Goal: Task Accomplishment & Management: Use online tool/utility

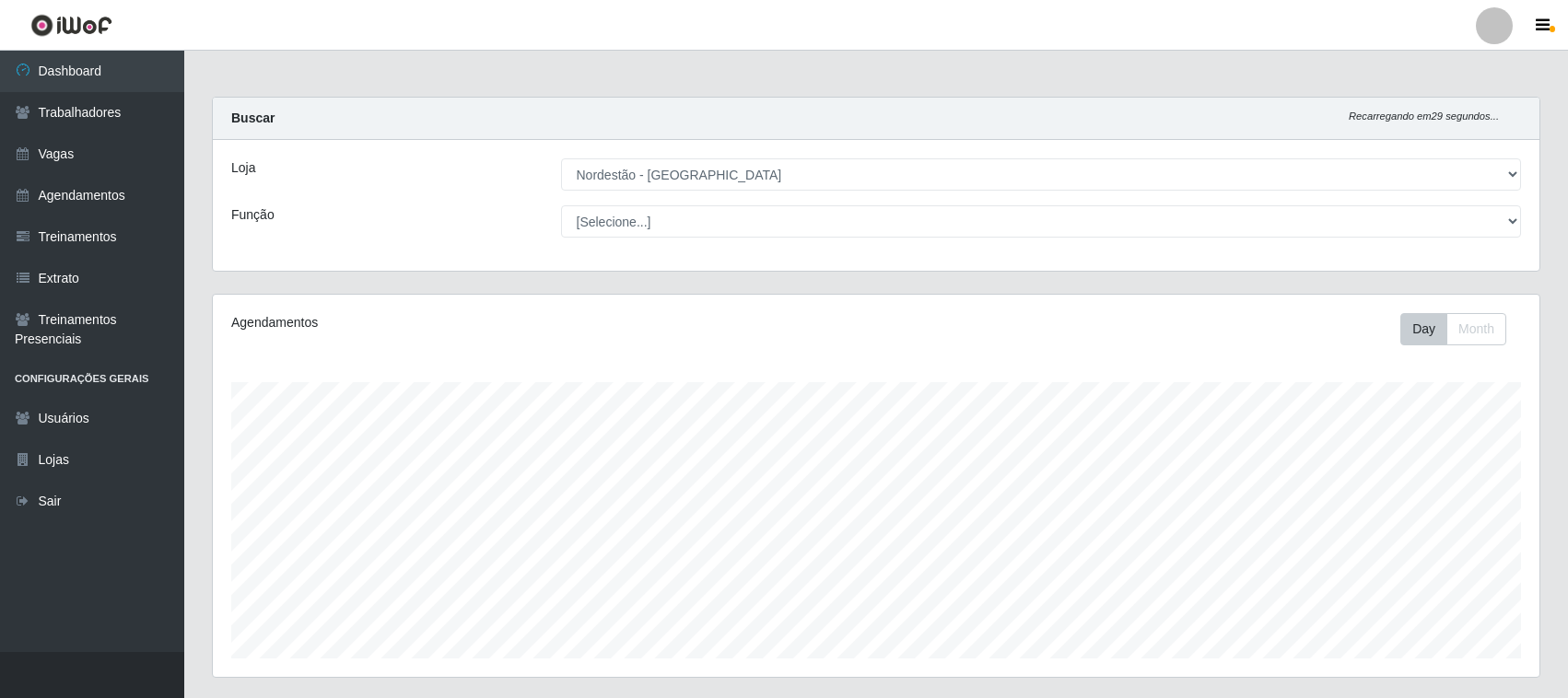
select select "420"
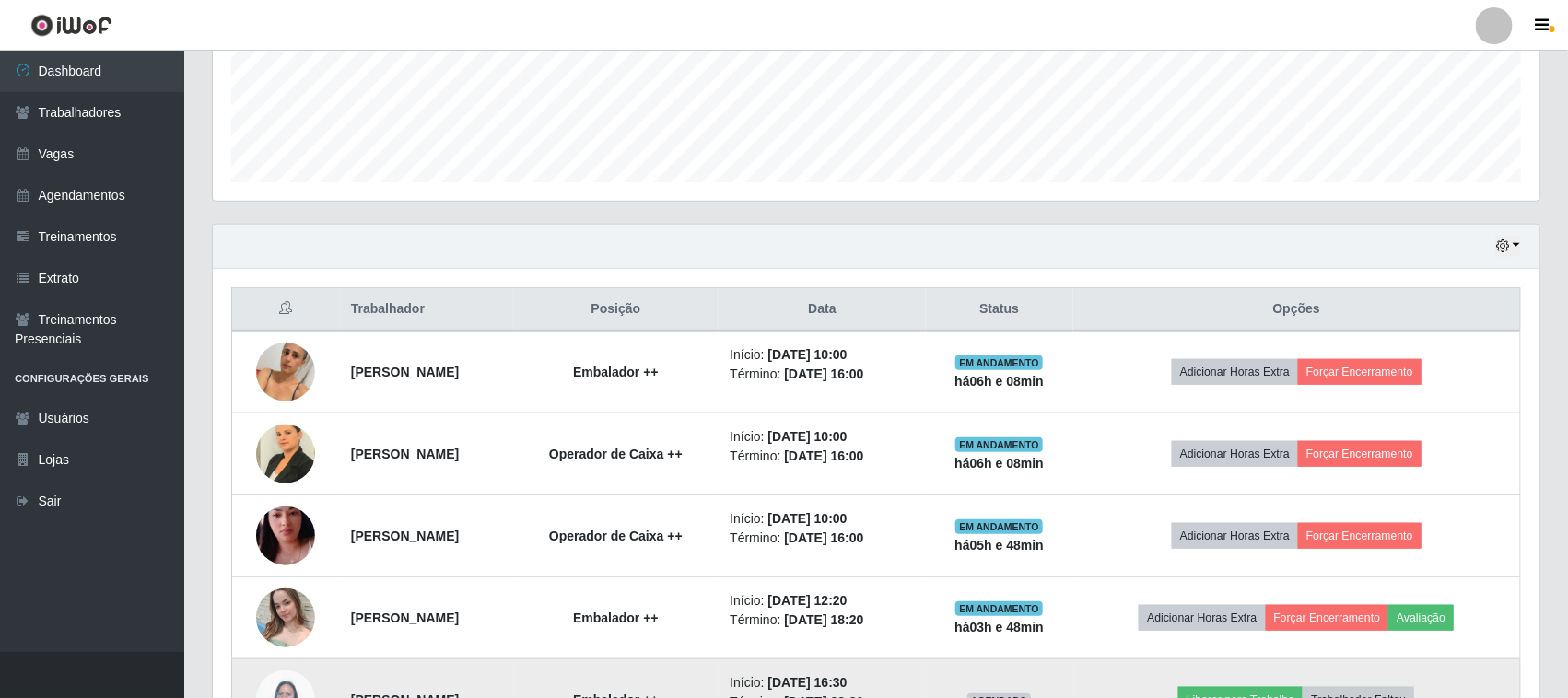
scroll to position [495, 0]
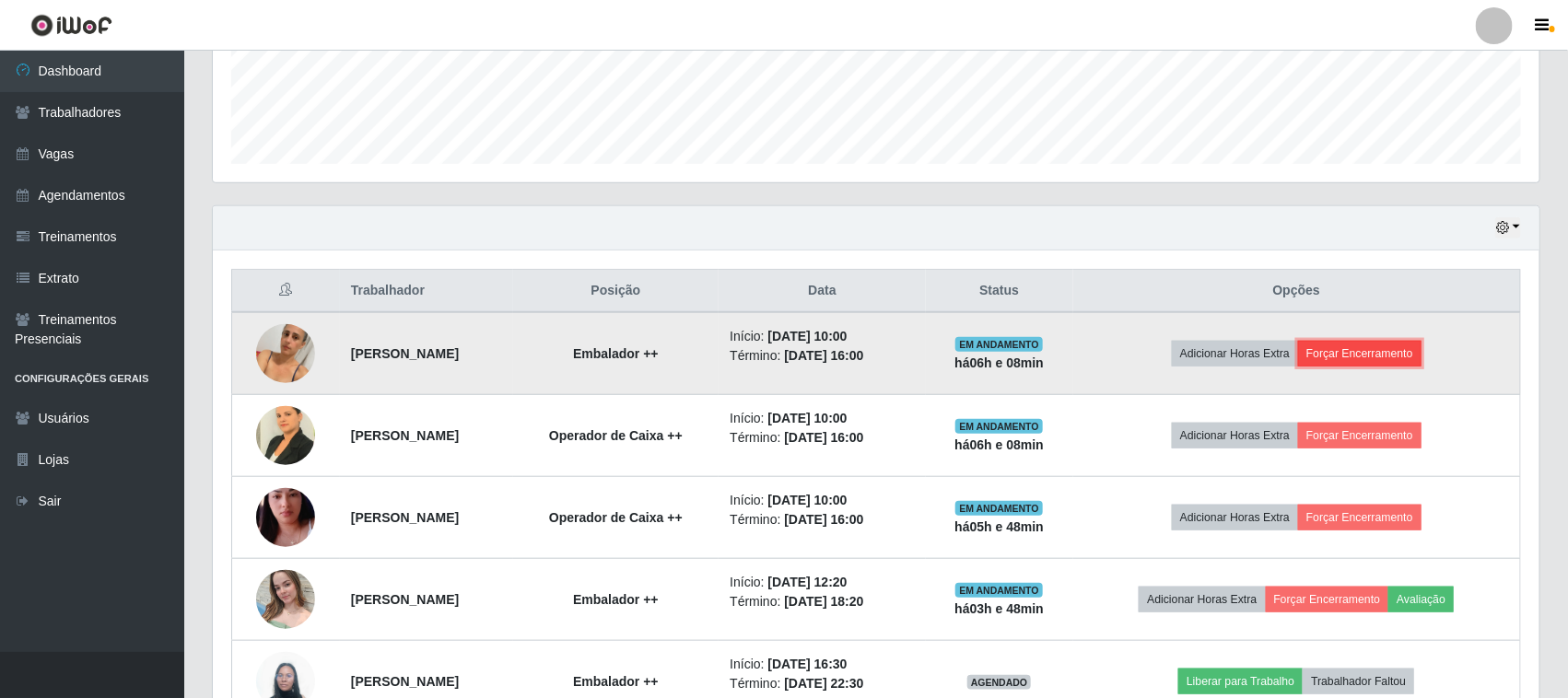
click at [1379, 360] on button "Forçar Encerramento" at bounding box center [1360, 354] width 124 height 26
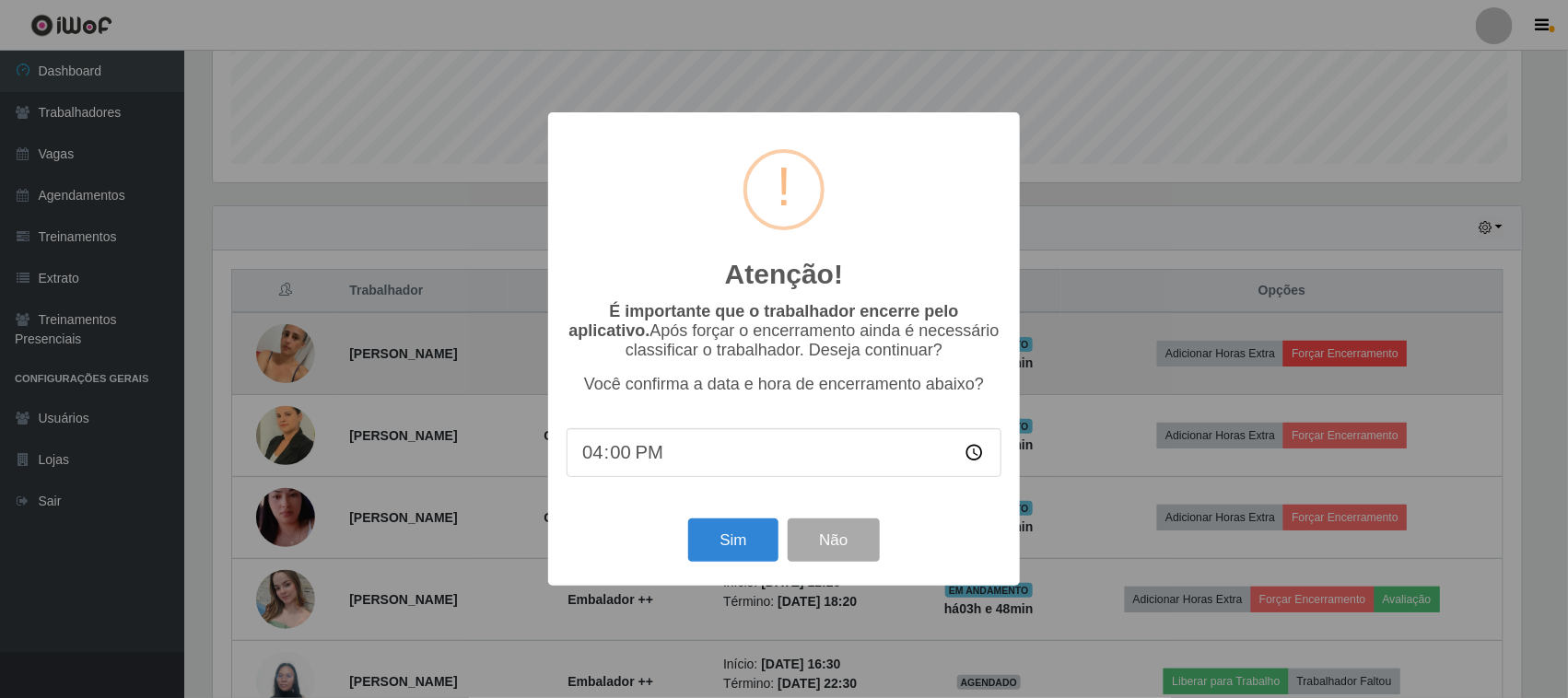
scroll to position [383, 1314]
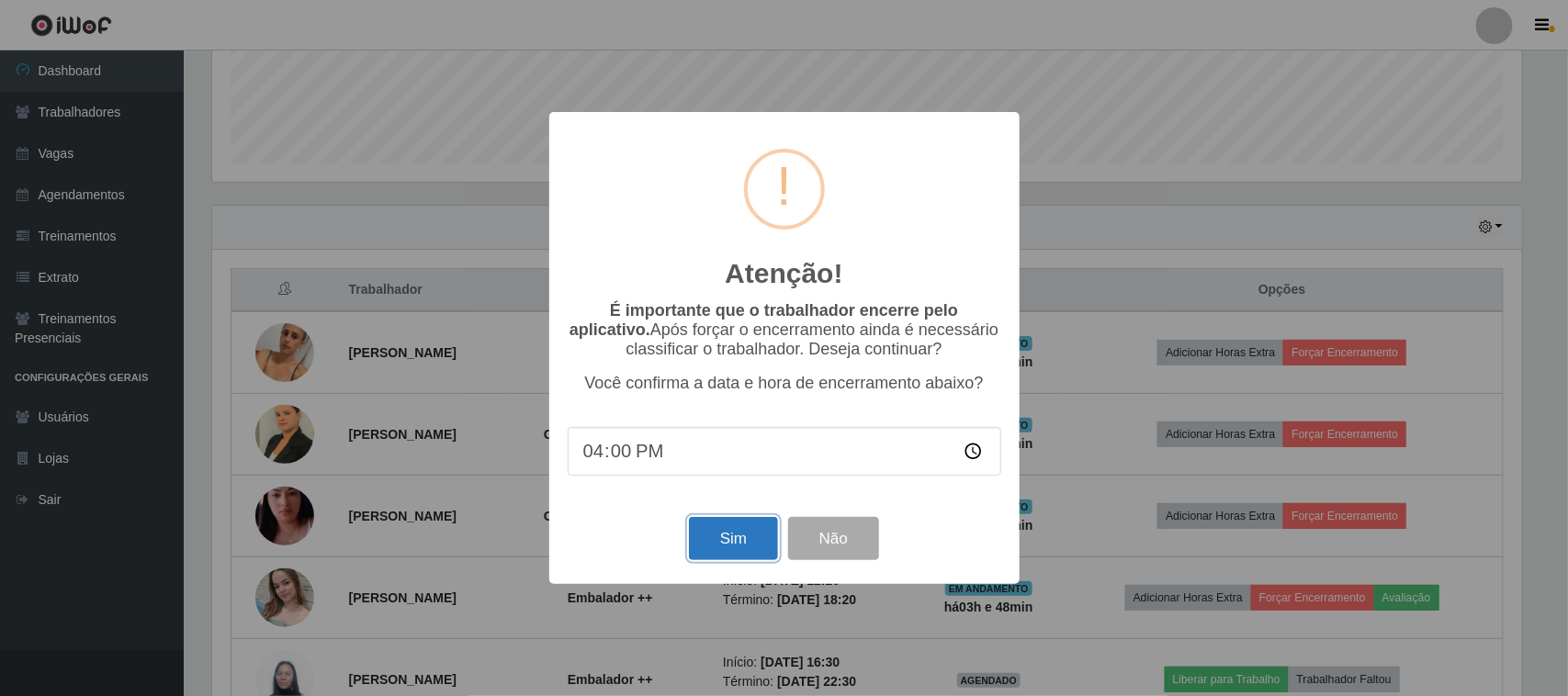
click at [741, 547] on button "Sim" at bounding box center [734, 538] width 90 height 43
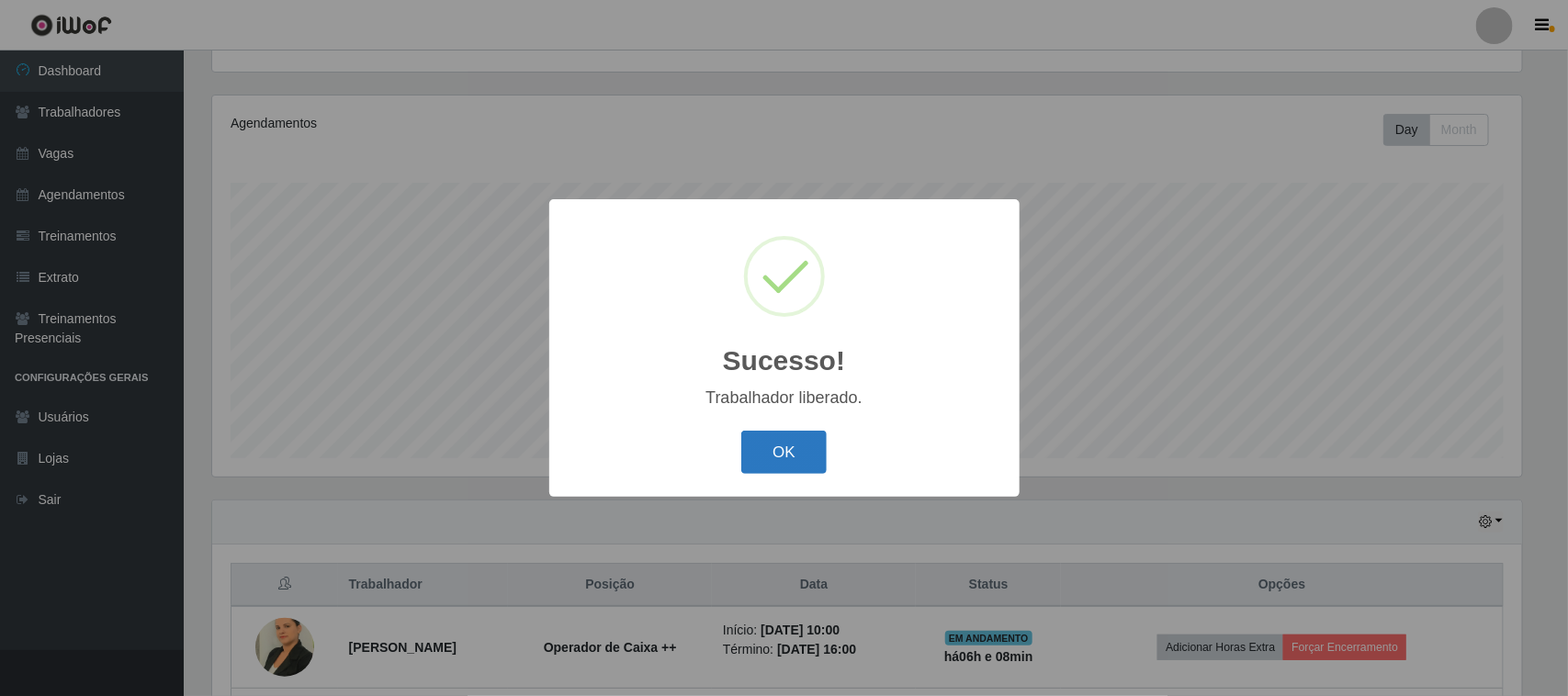
click at [784, 454] on button "OK" at bounding box center [784, 451] width 86 height 43
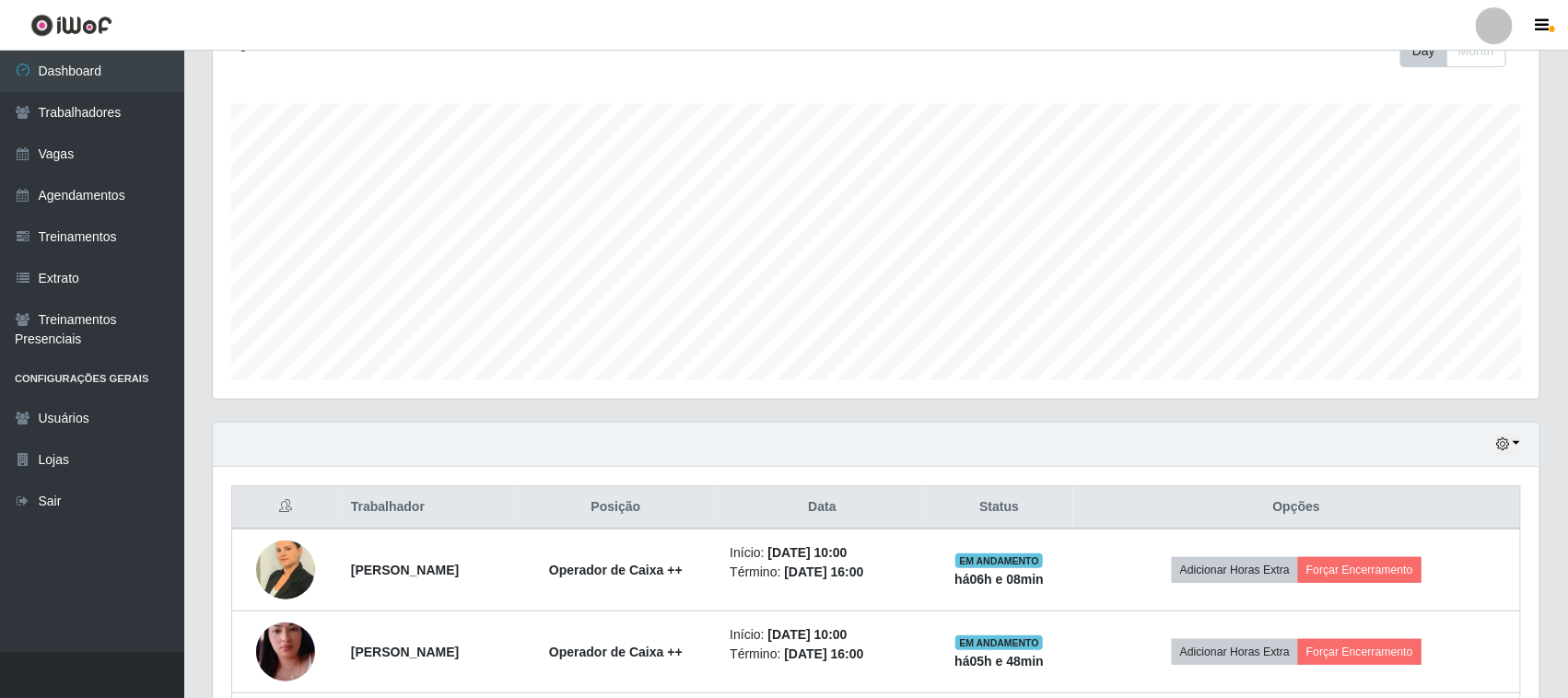
scroll to position [544, 0]
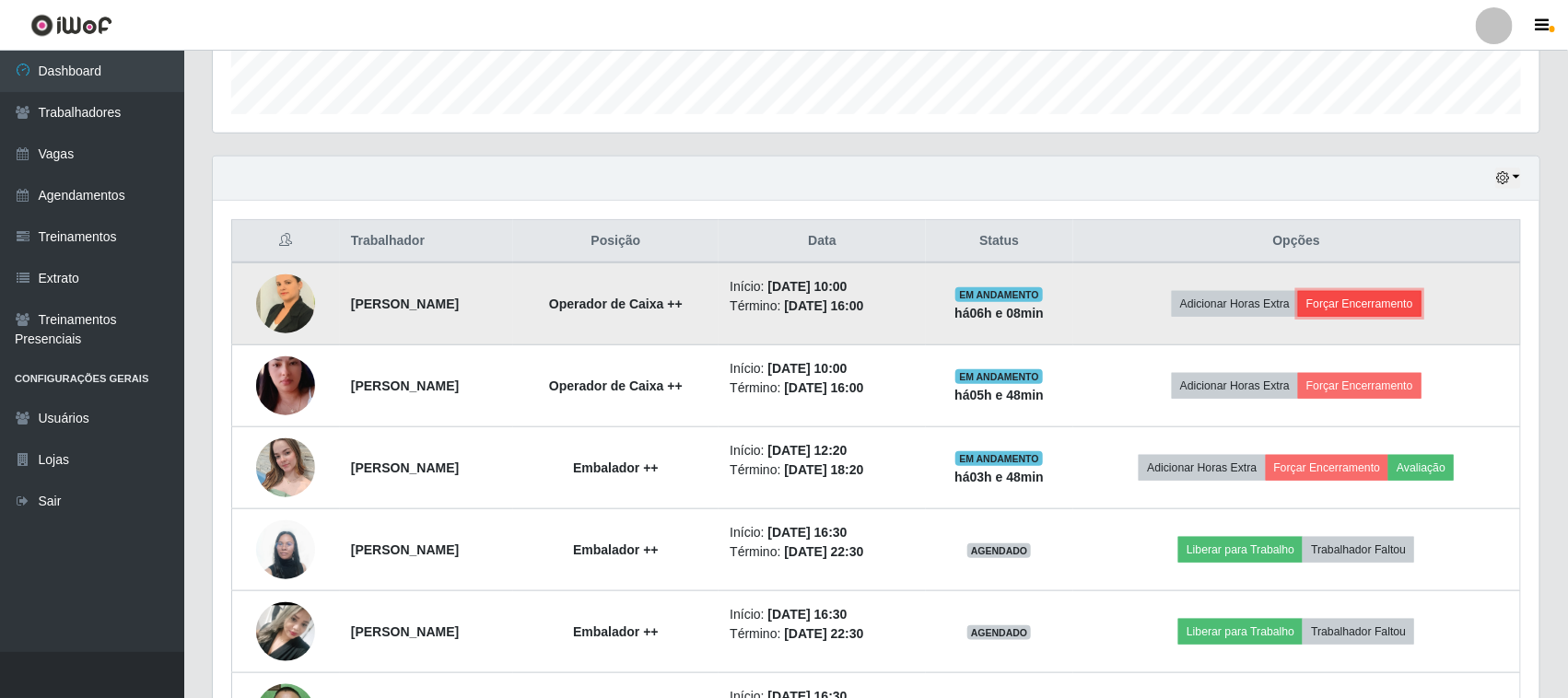
click at [1402, 309] on button "Forçar Encerramento" at bounding box center [1360, 304] width 124 height 26
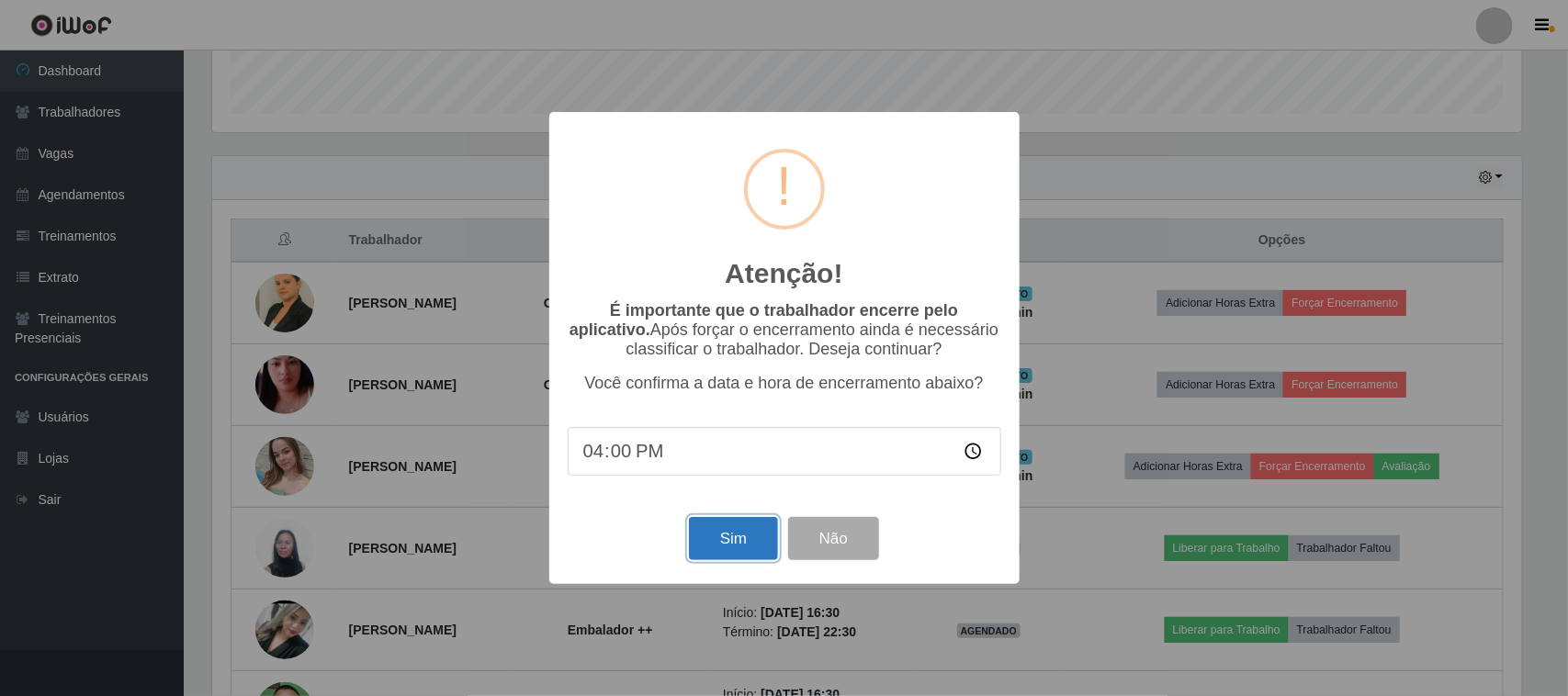
click at [737, 545] on button "Sim" at bounding box center [734, 538] width 90 height 43
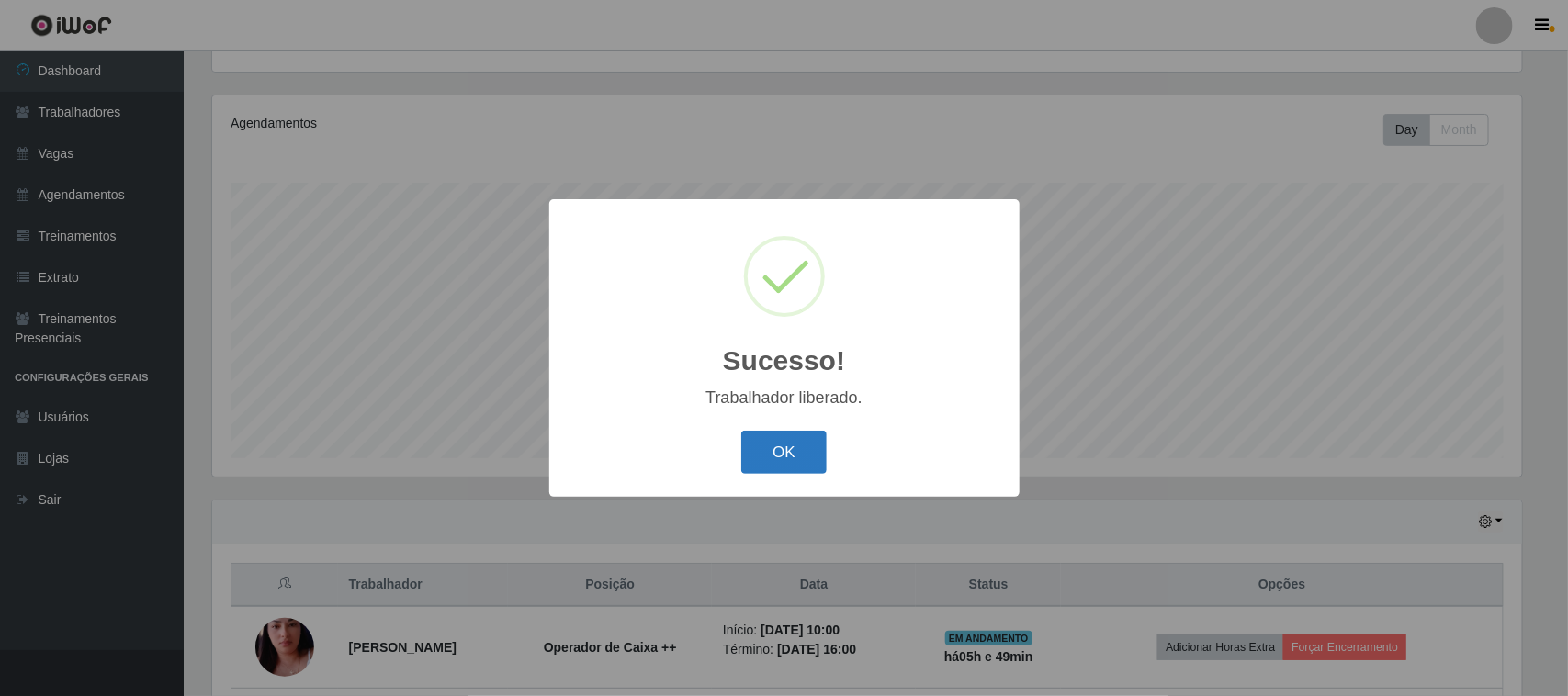
click at [793, 451] on button "OK" at bounding box center [784, 451] width 86 height 43
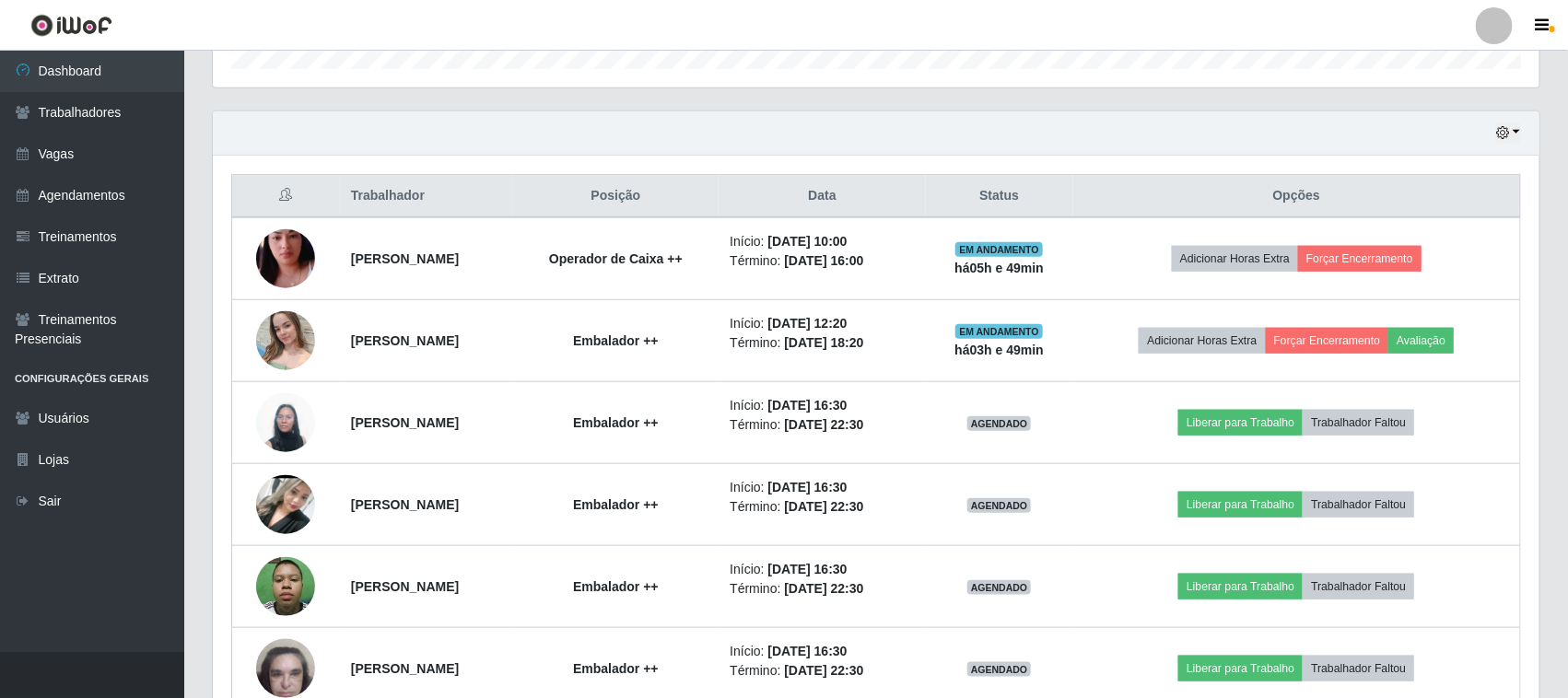
scroll to position [659, 0]
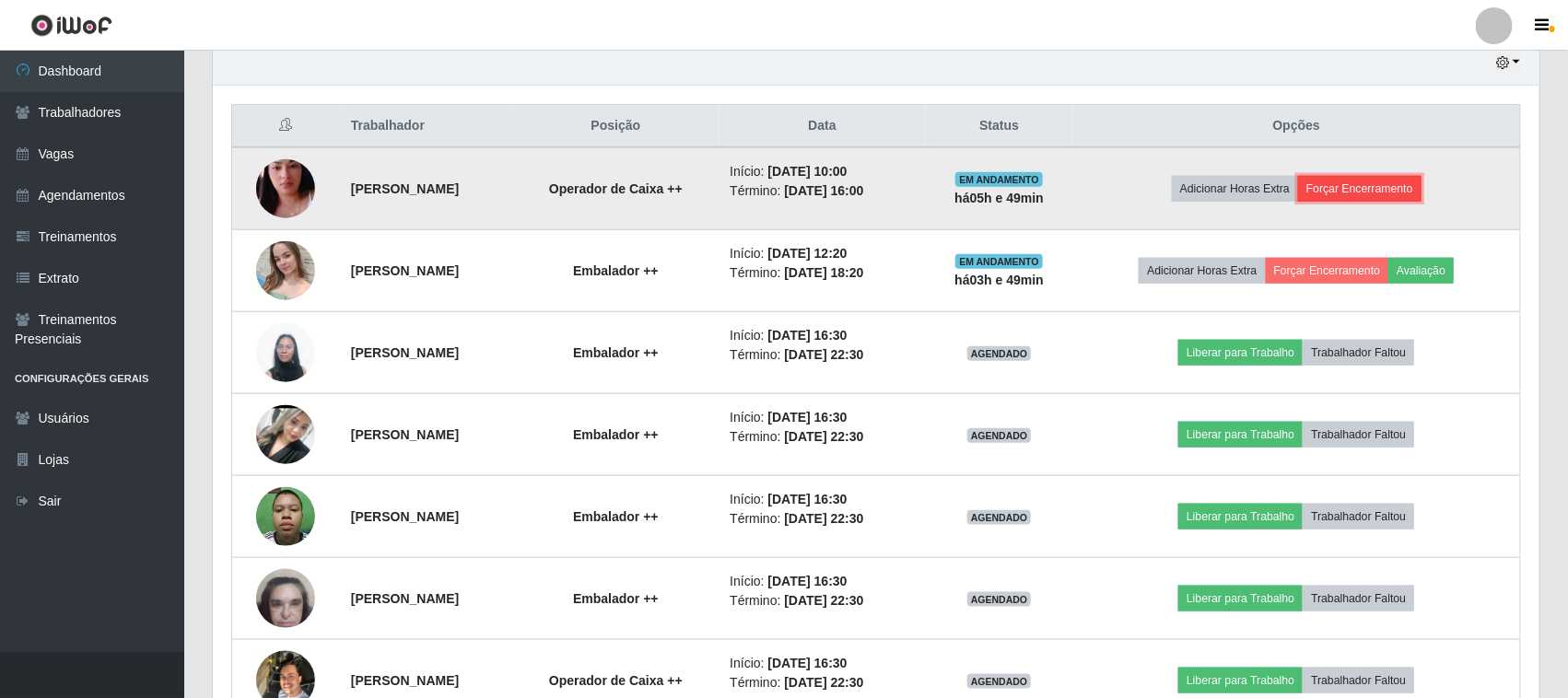
click at [1374, 189] on button "Forçar Encerramento" at bounding box center [1360, 188] width 124 height 26
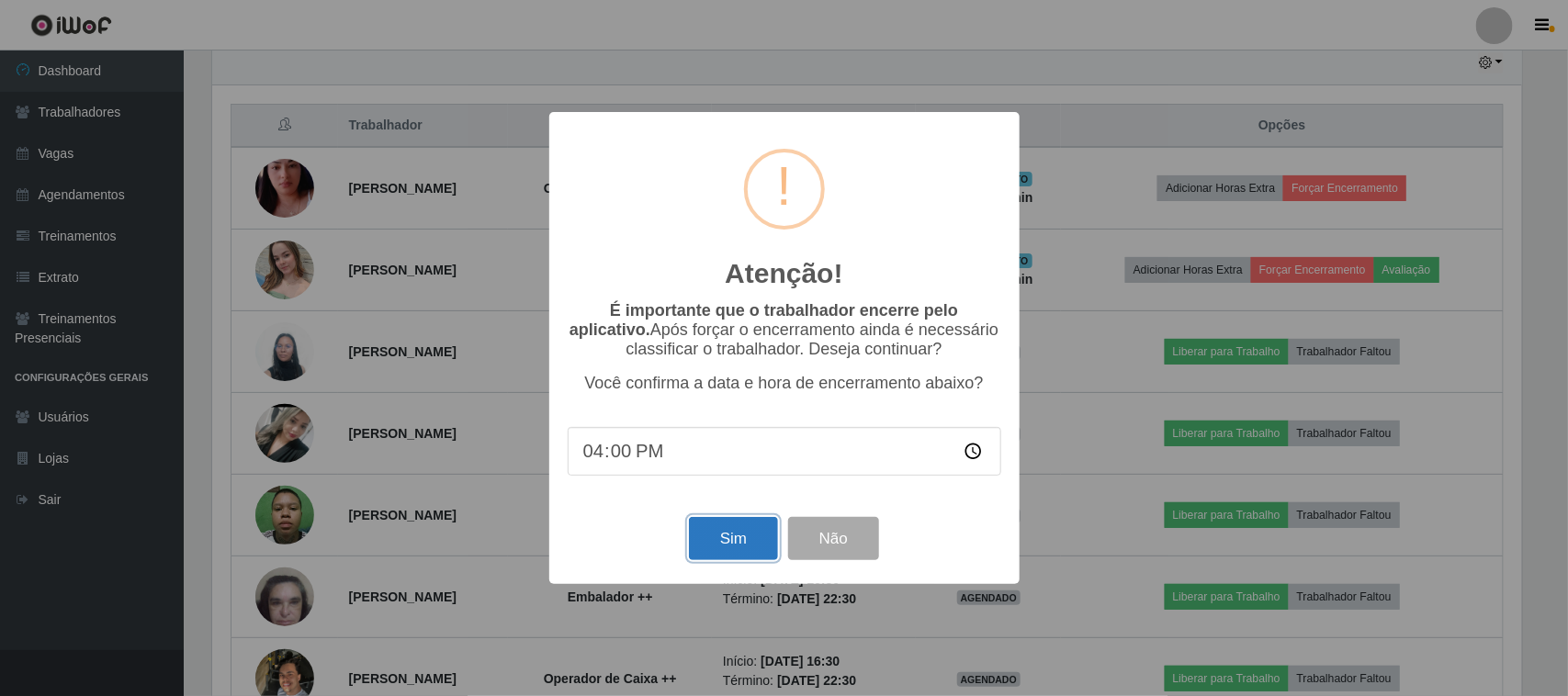
click at [730, 537] on button "Sim" at bounding box center [734, 538] width 90 height 43
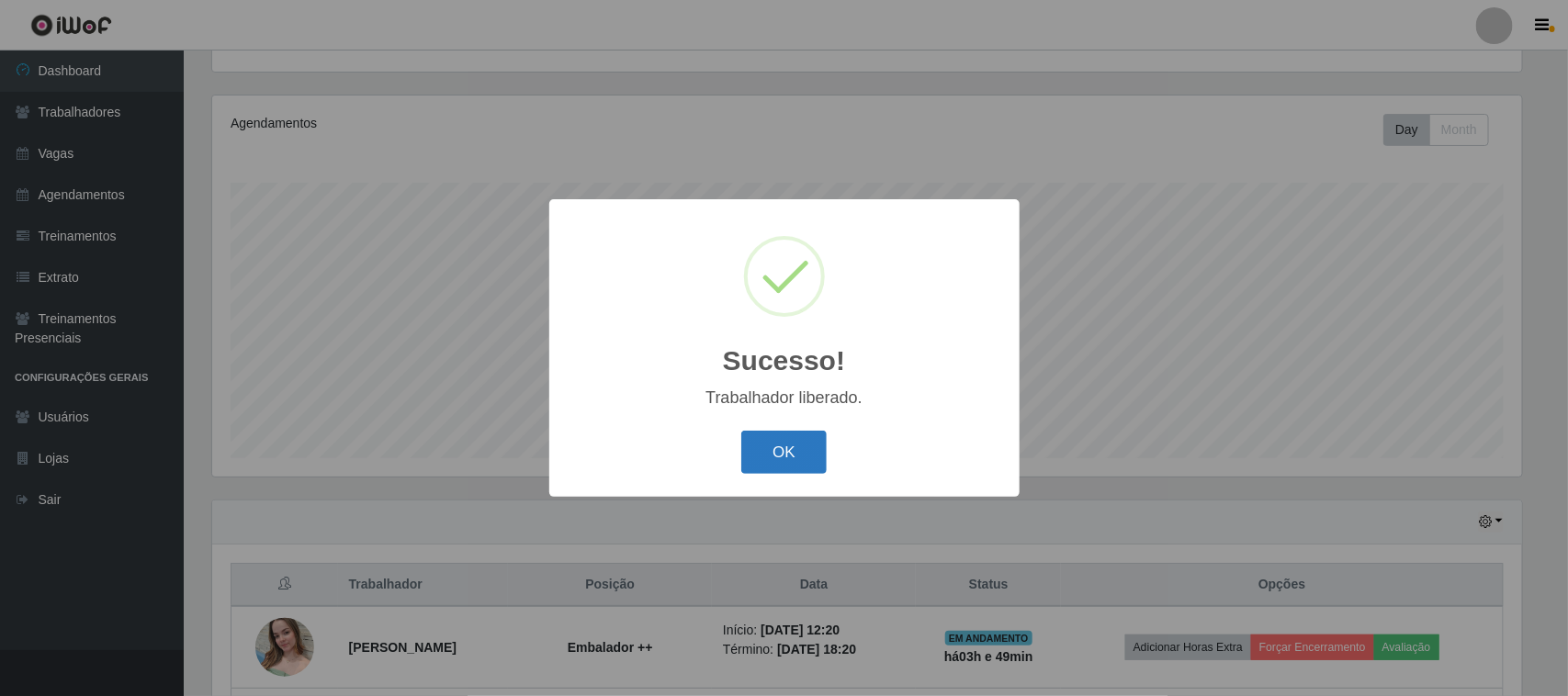
click at [799, 454] on button "OK" at bounding box center [784, 451] width 86 height 43
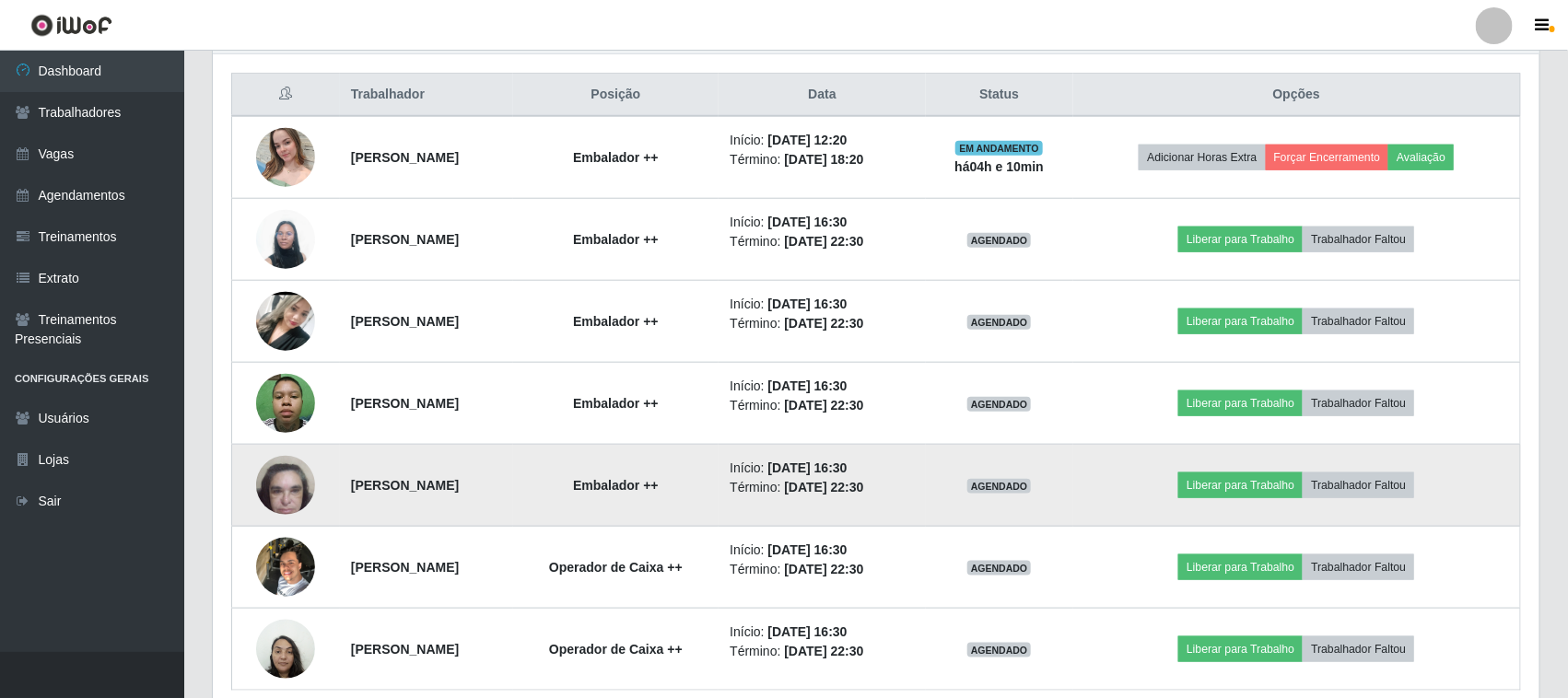
scroll to position [774, 0]
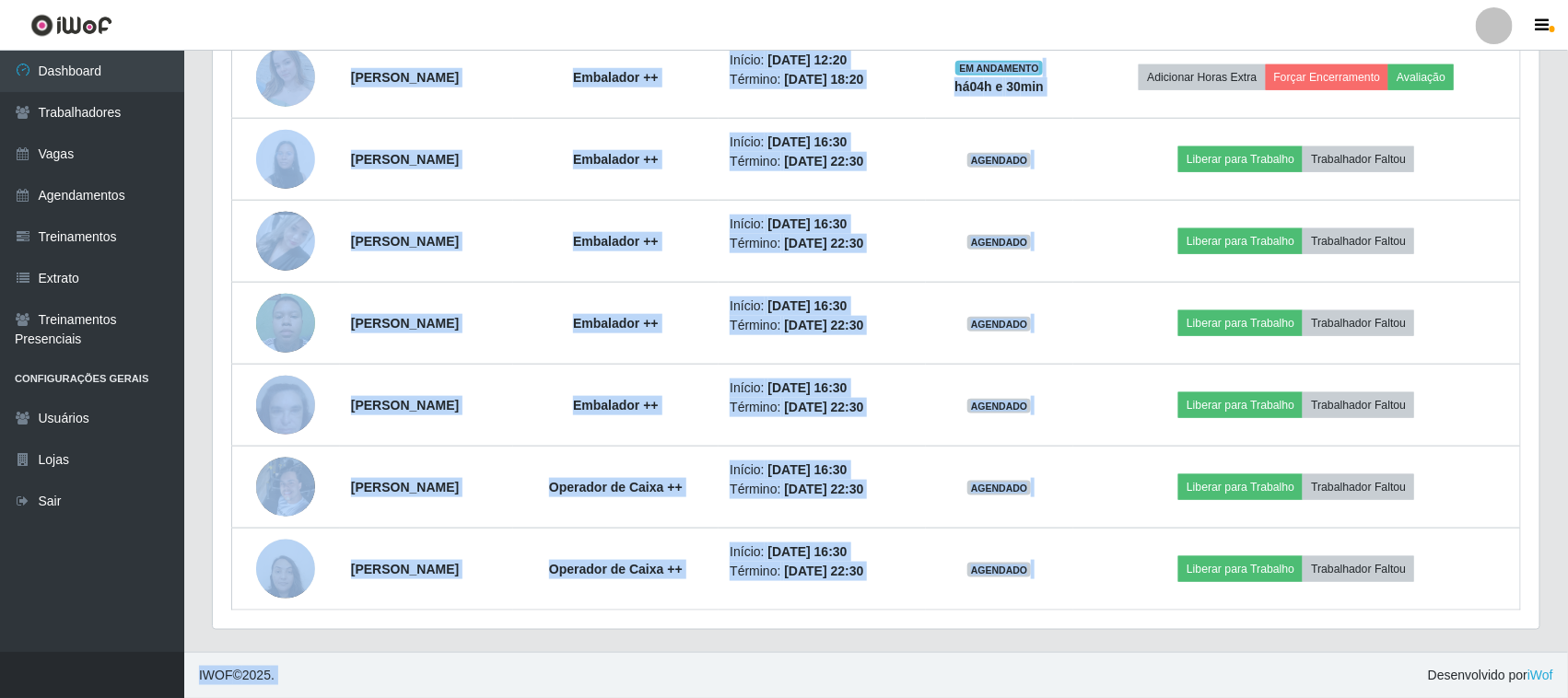
drag, startPoint x: 968, startPoint y: 646, endPoint x: 942, endPoint y: 669, distance: 34.7
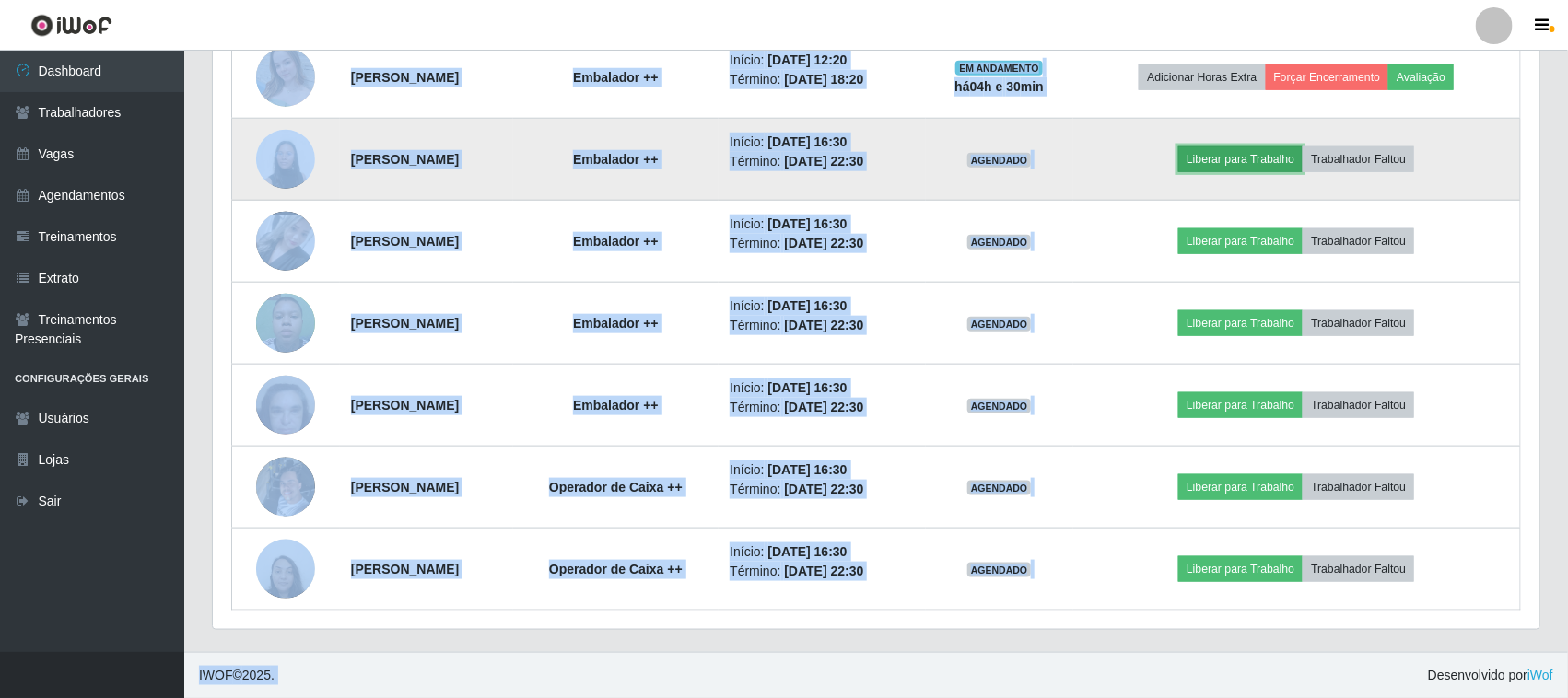
click at [1283, 164] on button "Liberar para Trabalho" at bounding box center [1240, 160] width 125 height 26
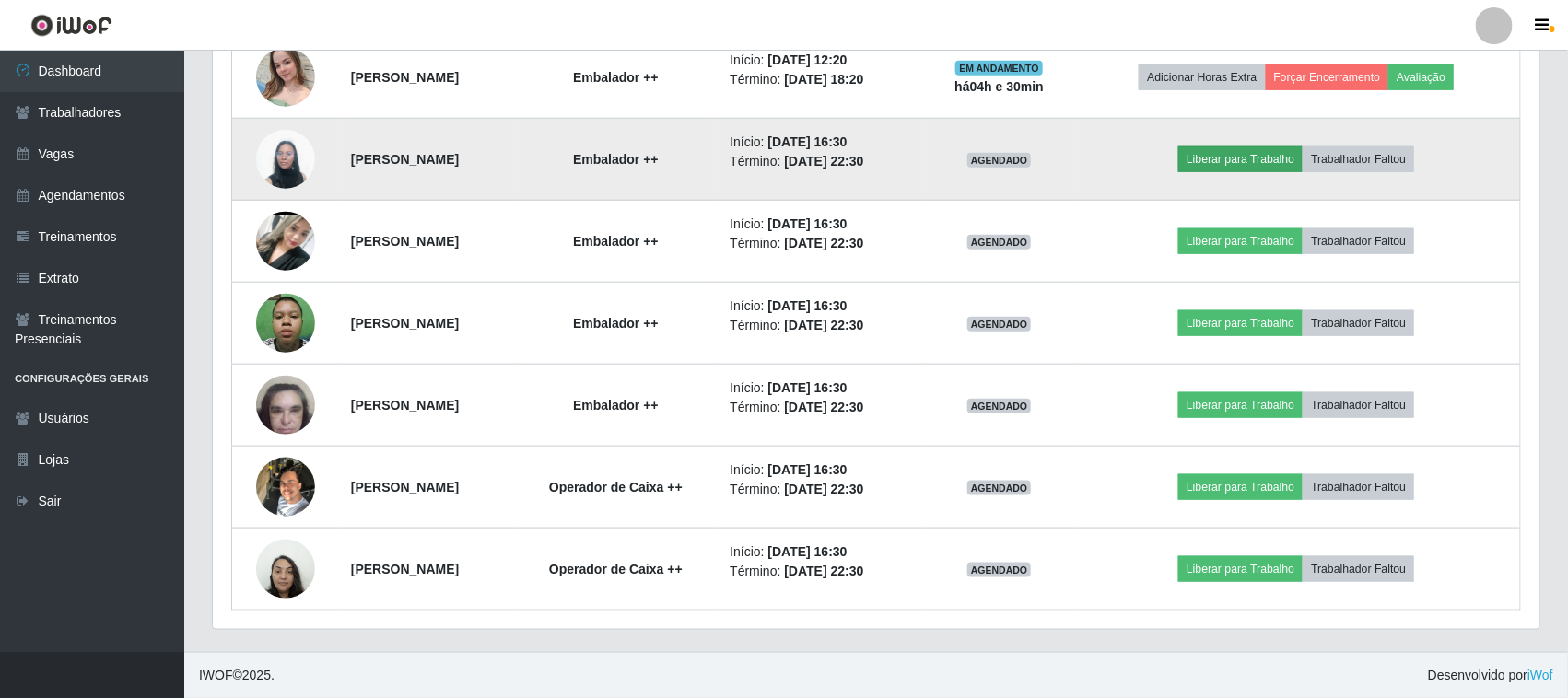
scroll to position [383, 1314]
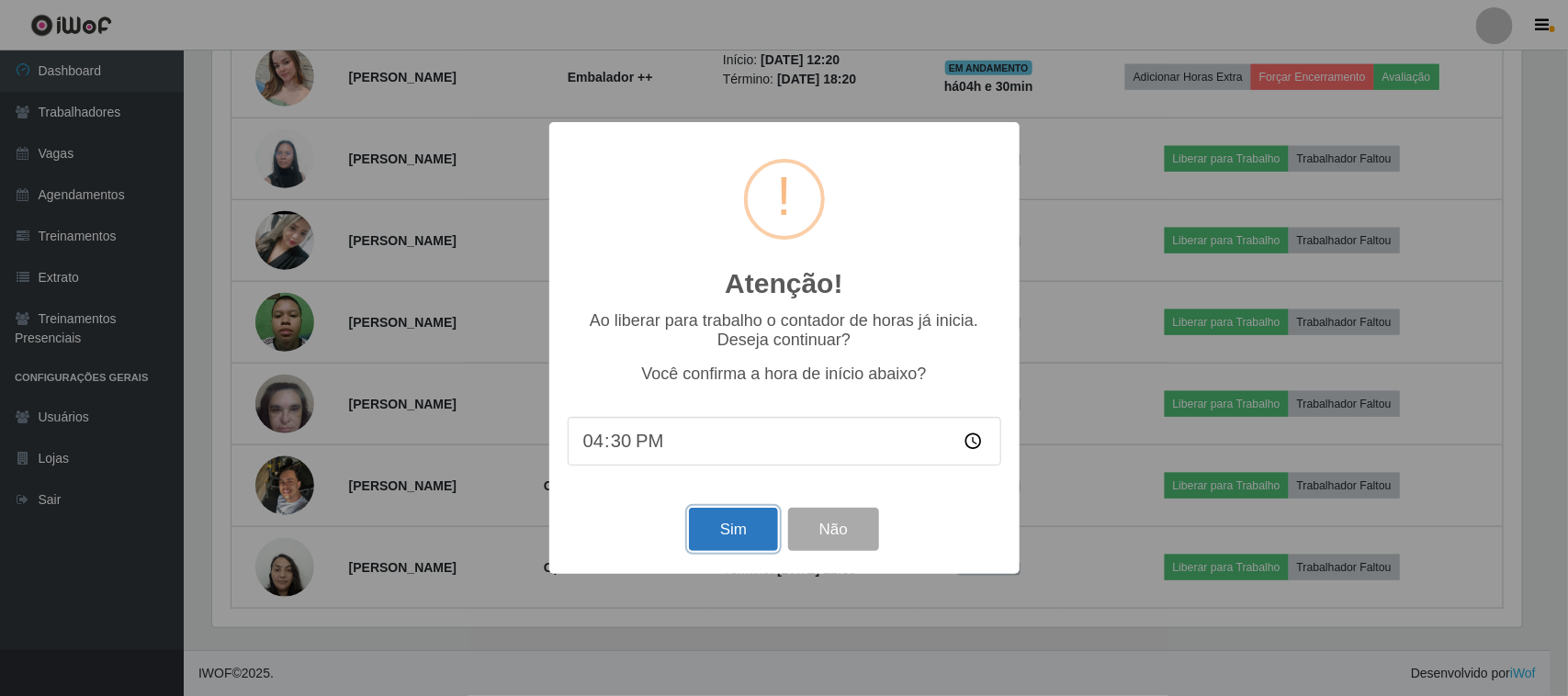
click at [740, 528] on button "Sim" at bounding box center [734, 529] width 90 height 43
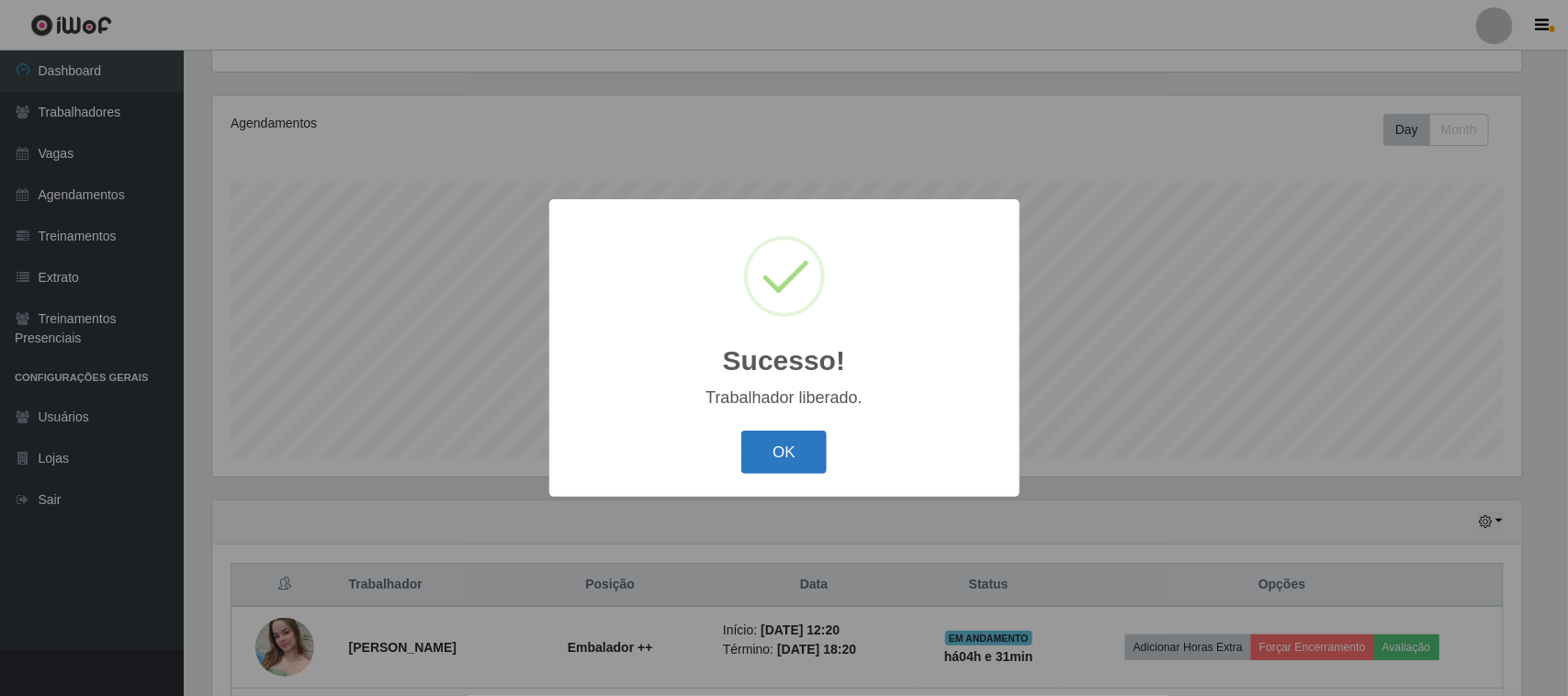
click at [773, 446] on button "OK" at bounding box center [784, 451] width 86 height 43
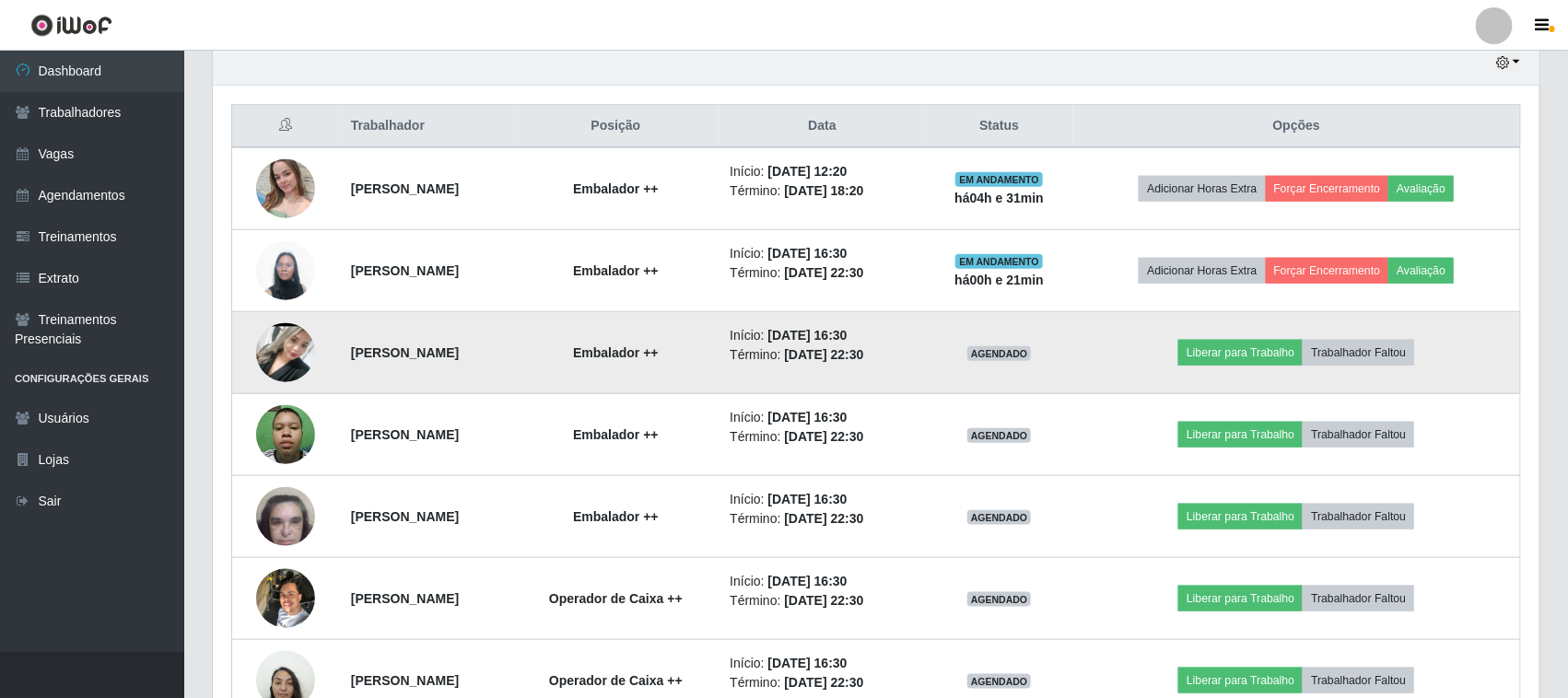
scroll to position [774, 0]
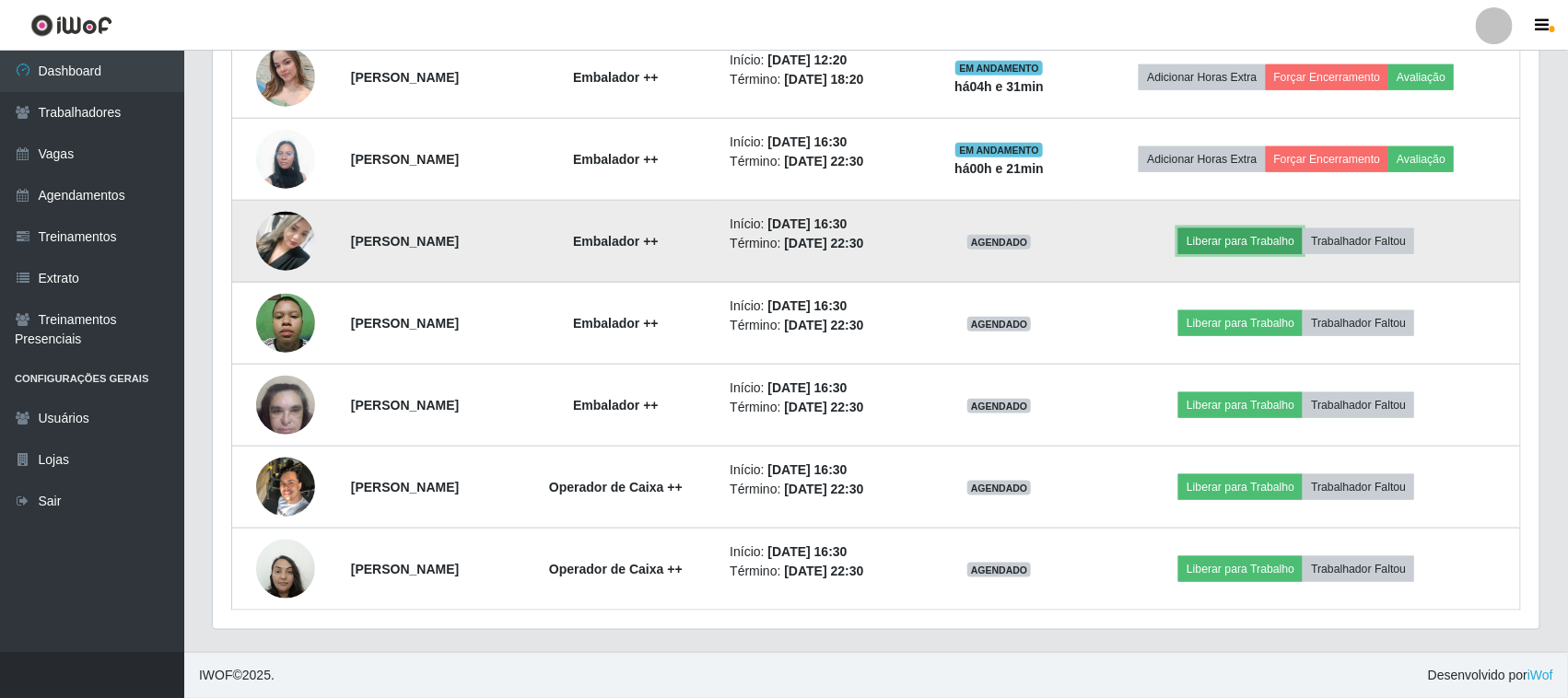
click at [1253, 237] on button "Liberar para Trabalho" at bounding box center [1240, 241] width 125 height 26
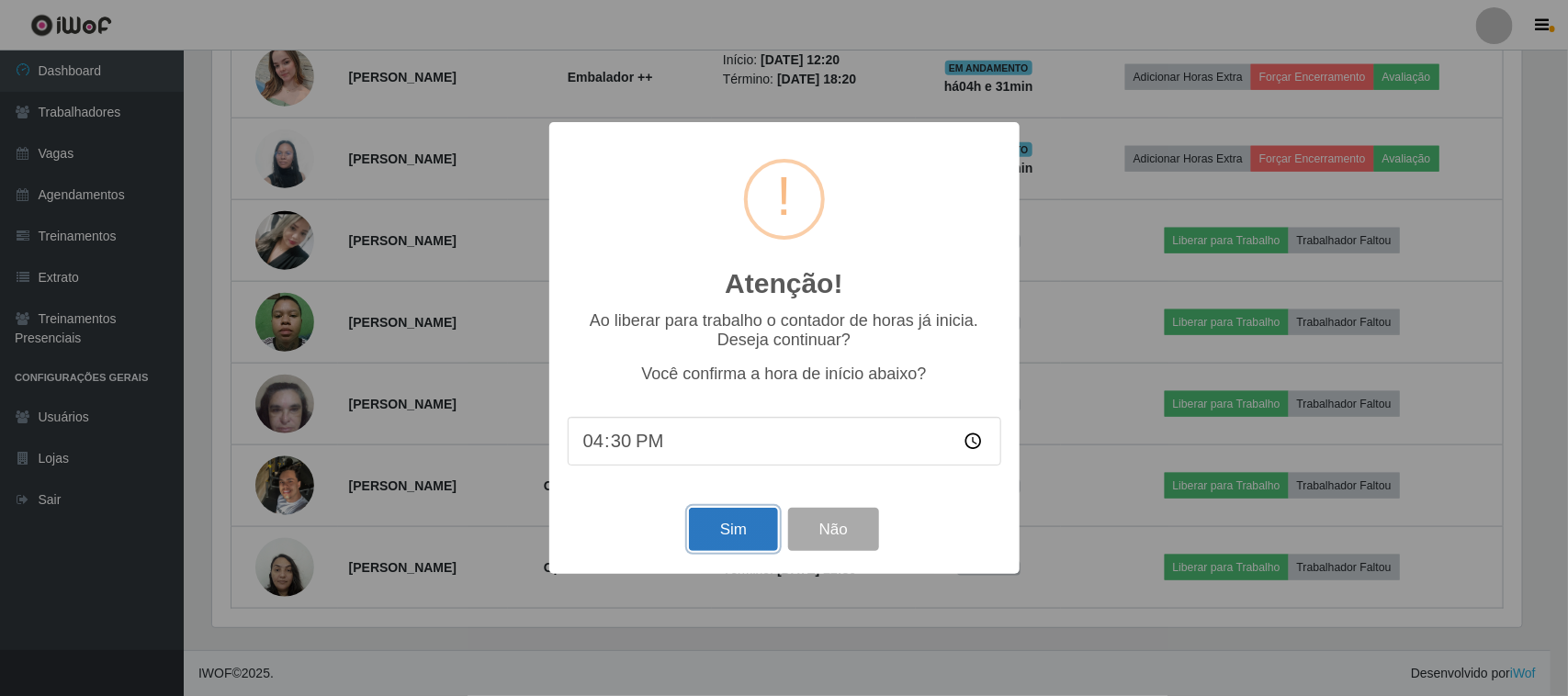
click at [733, 534] on button "Sim" at bounding box center [734, 529] width 90 height 43
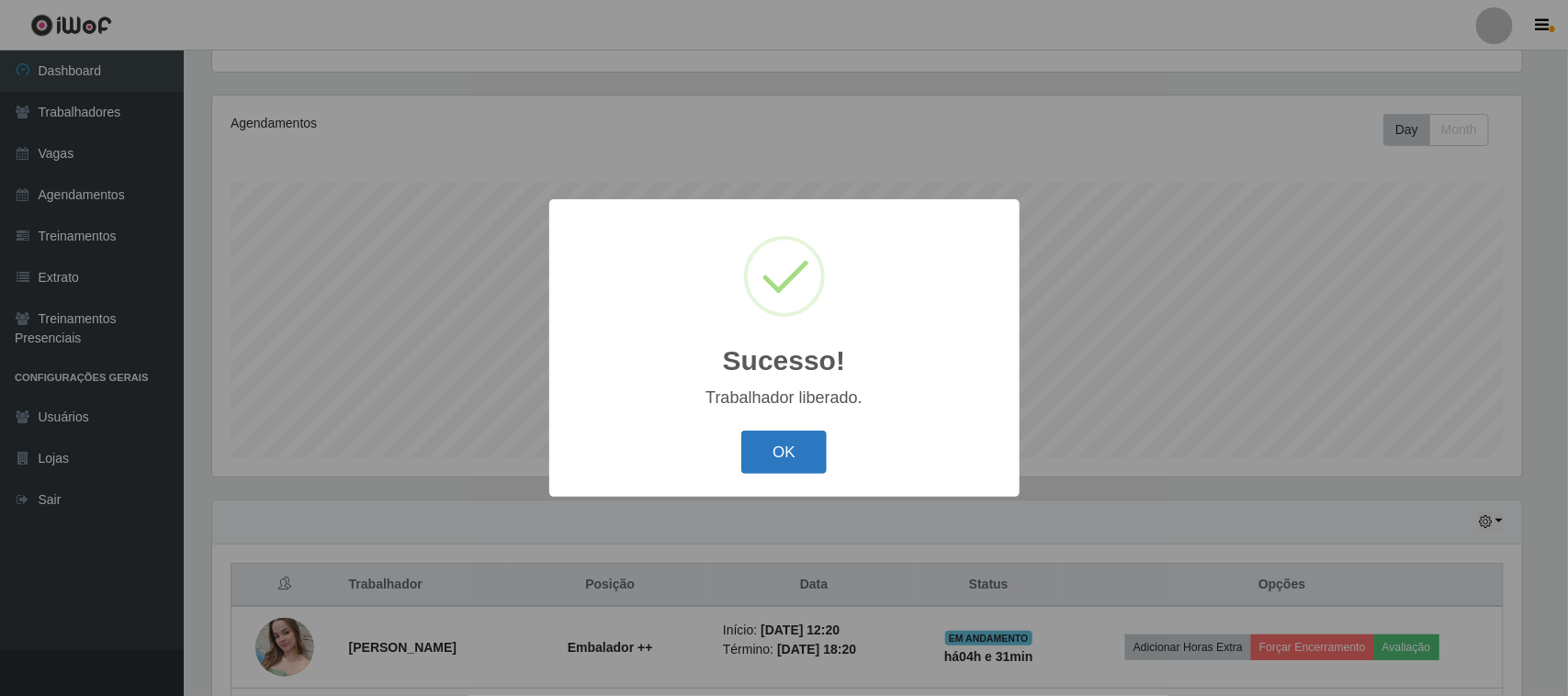
click at [768, 455] on button "OK" at bounding box center [784, 451] width 86 height 43
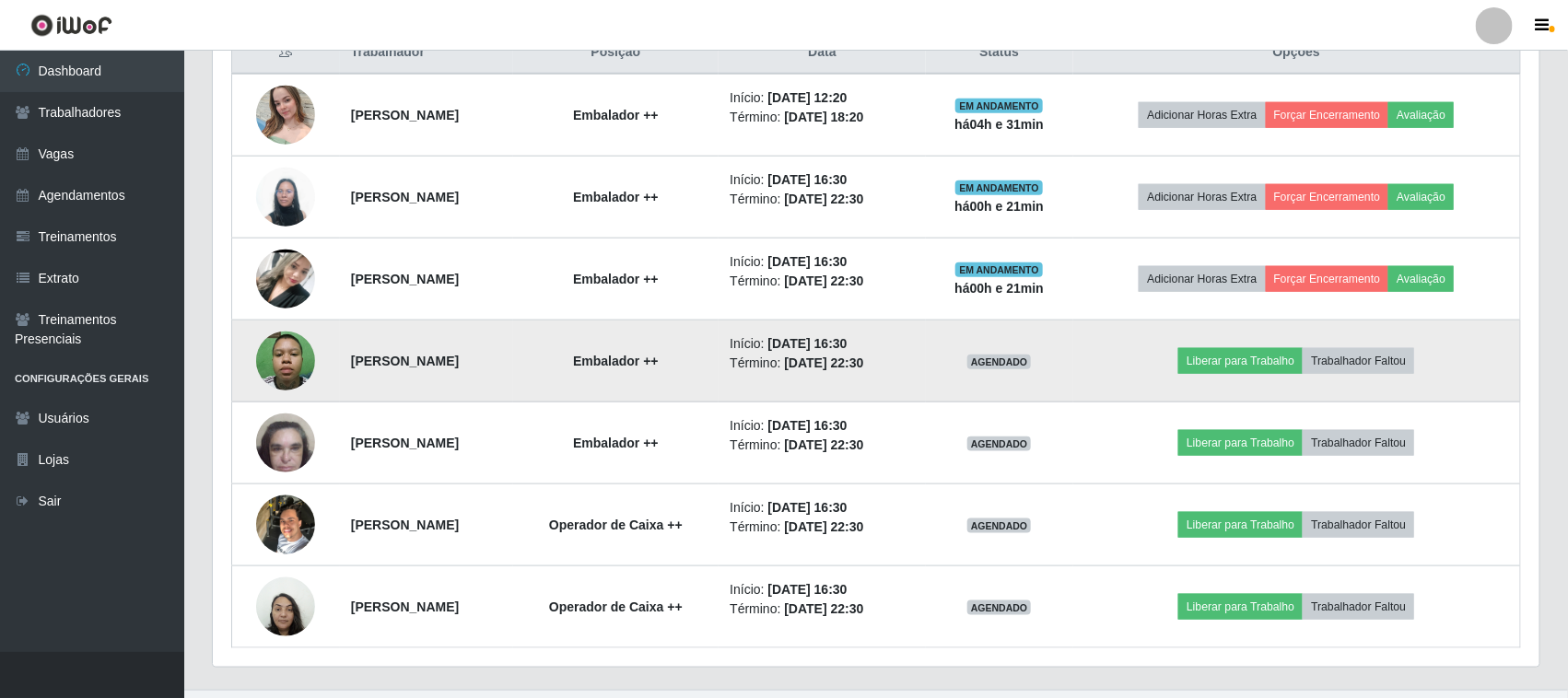
scroll to position [774, 0]
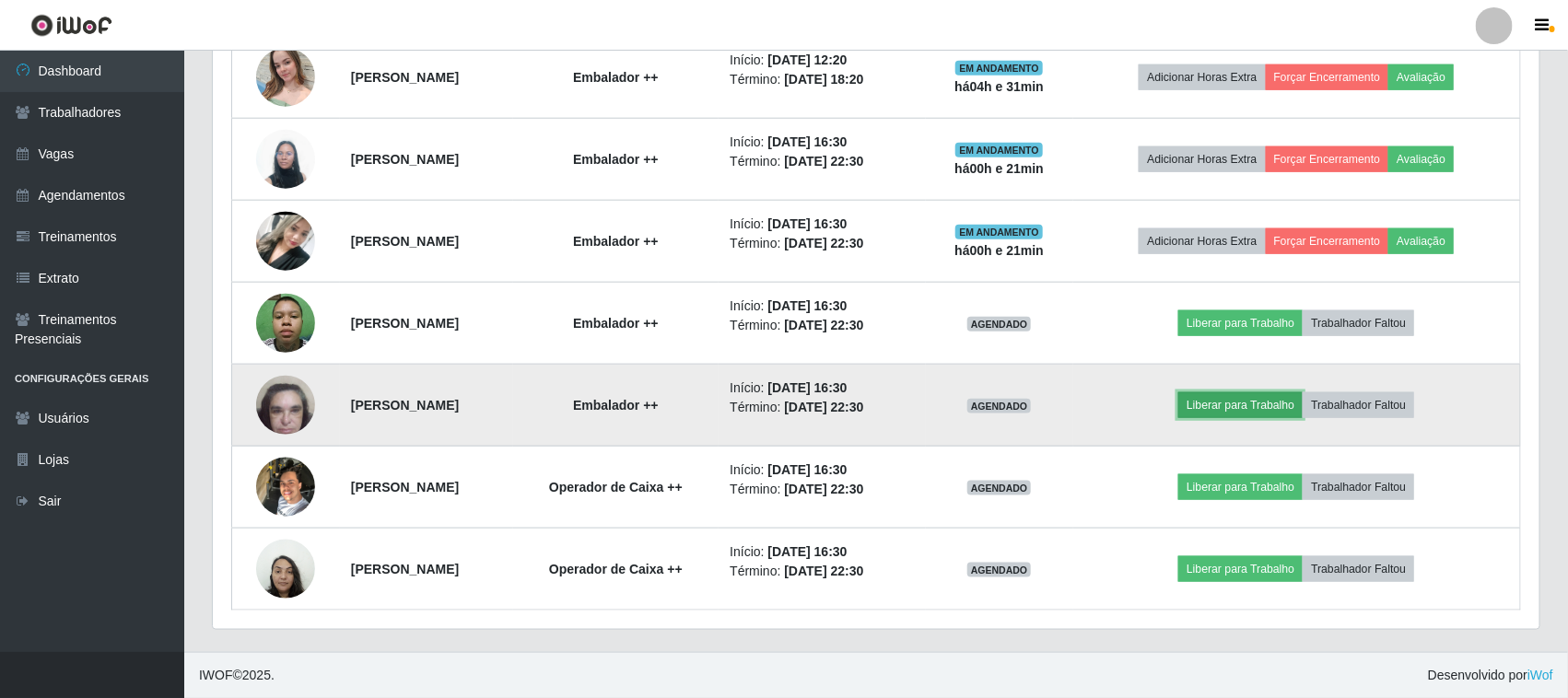
click at [1295, 410] on button "Liberar para Trabalho" at bounding box center [1240, 405] width 125 height 26
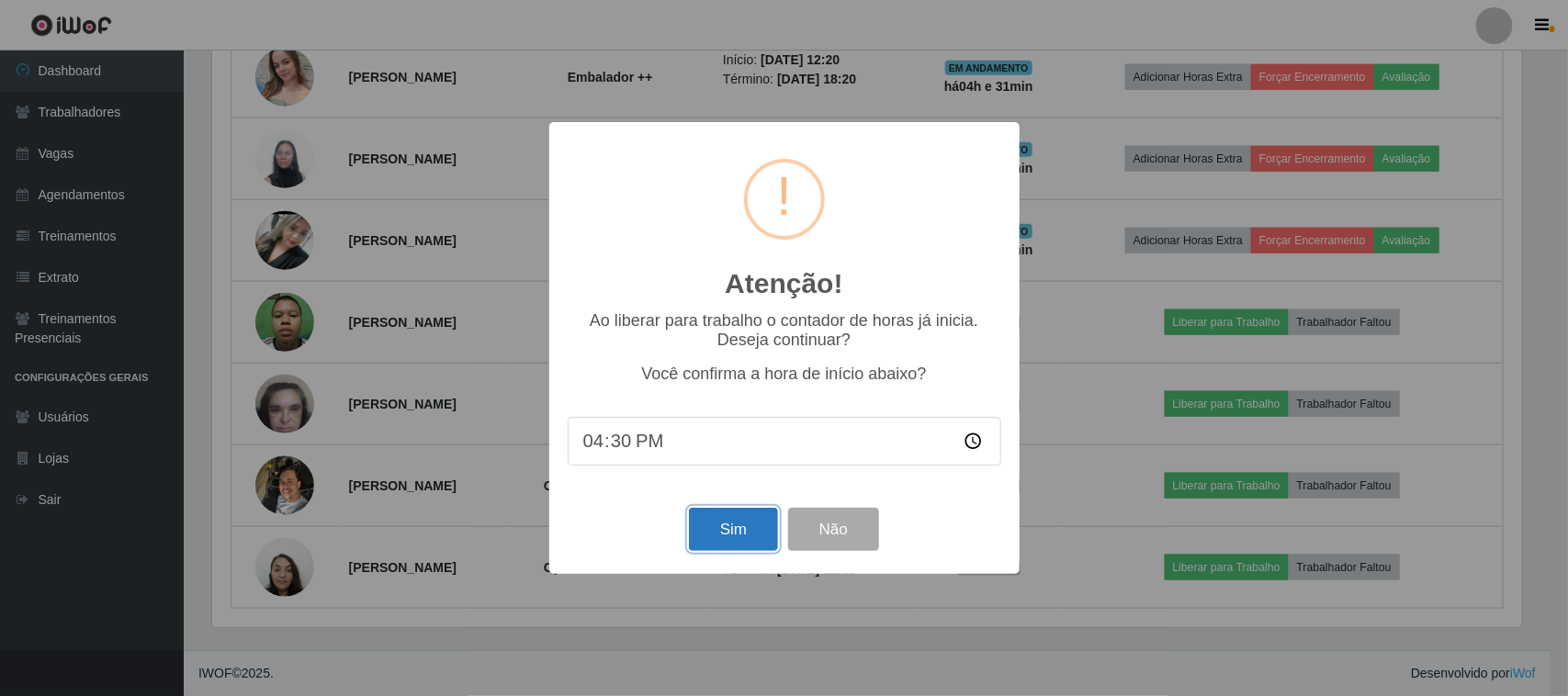
click at [730, 537] on button "Sim" at bounding box center [734, 529] width 90 height 43
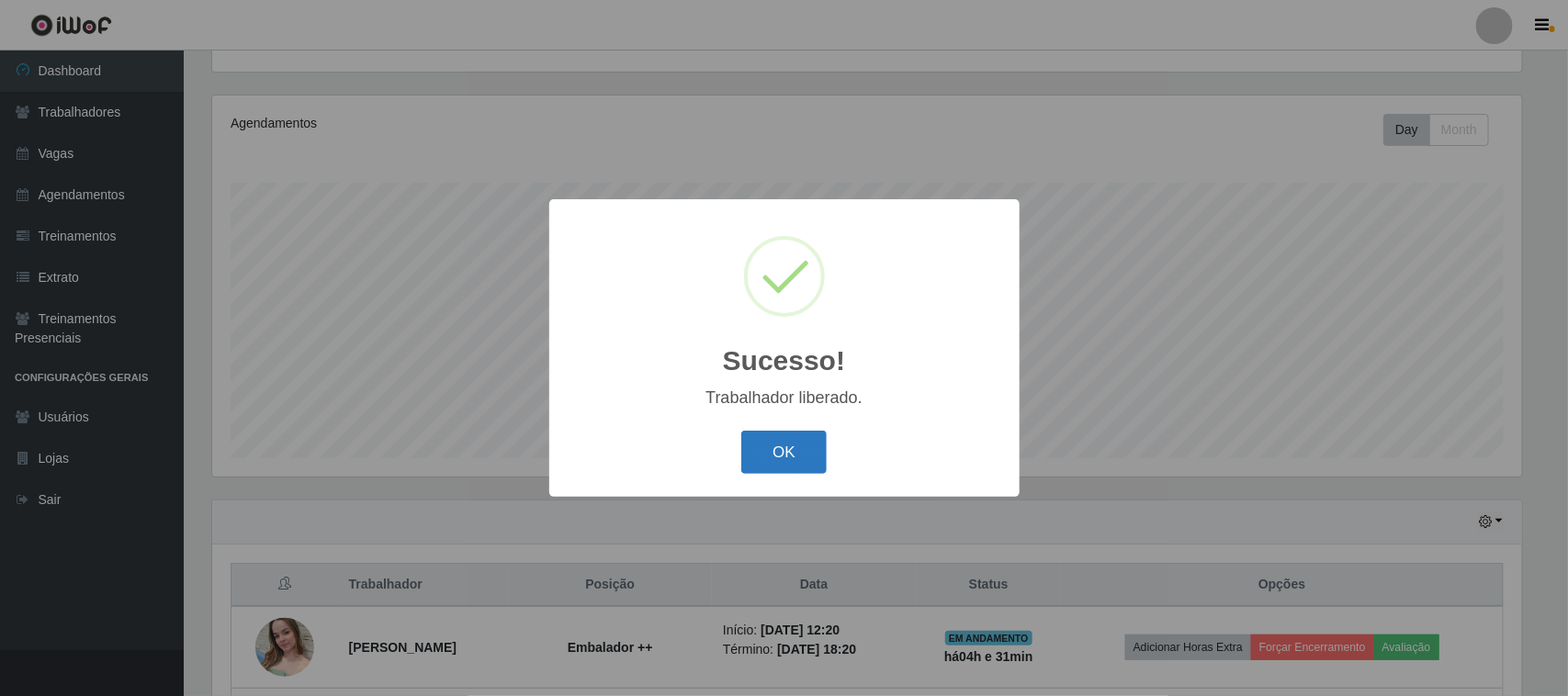
click at [764, 461] on button "OK" at bounding box center [784, 451] width 86 height 43
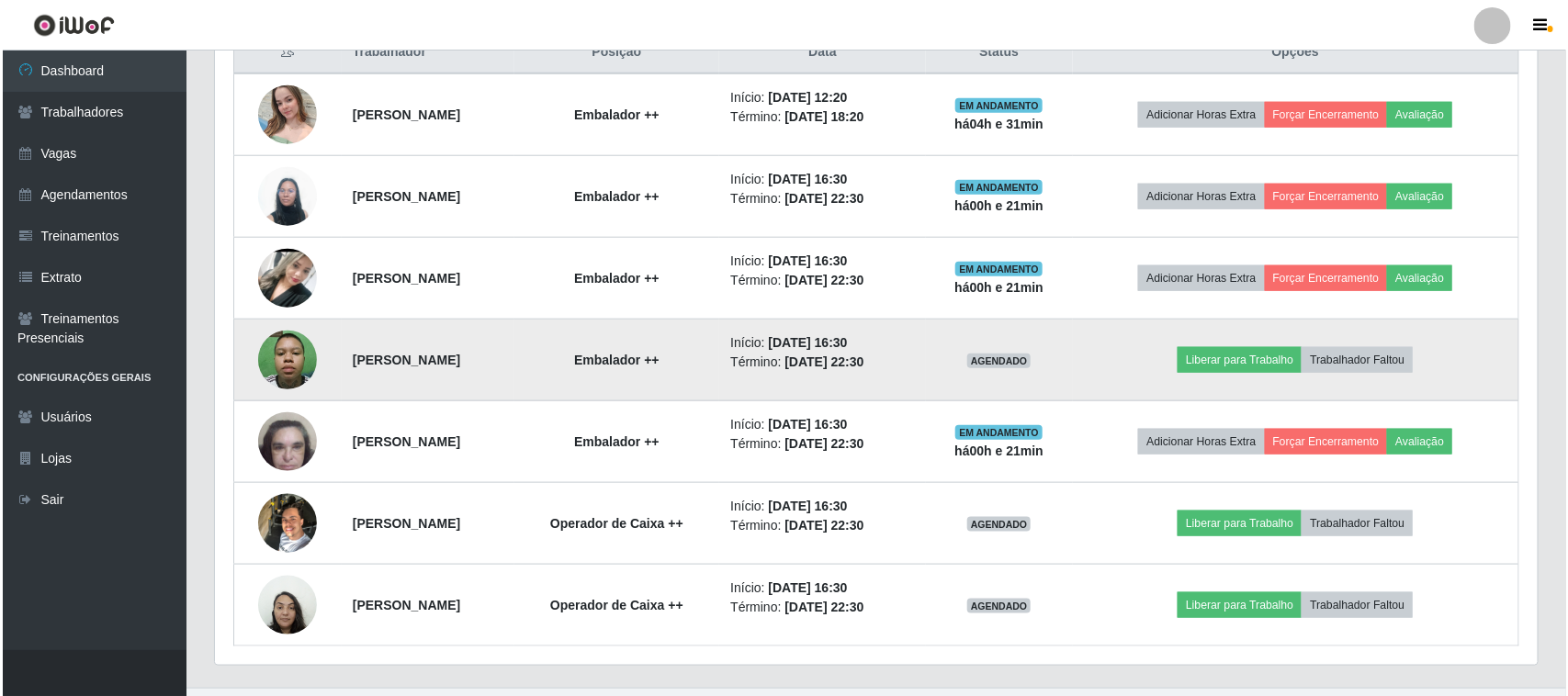
scroll to position [772, 0]
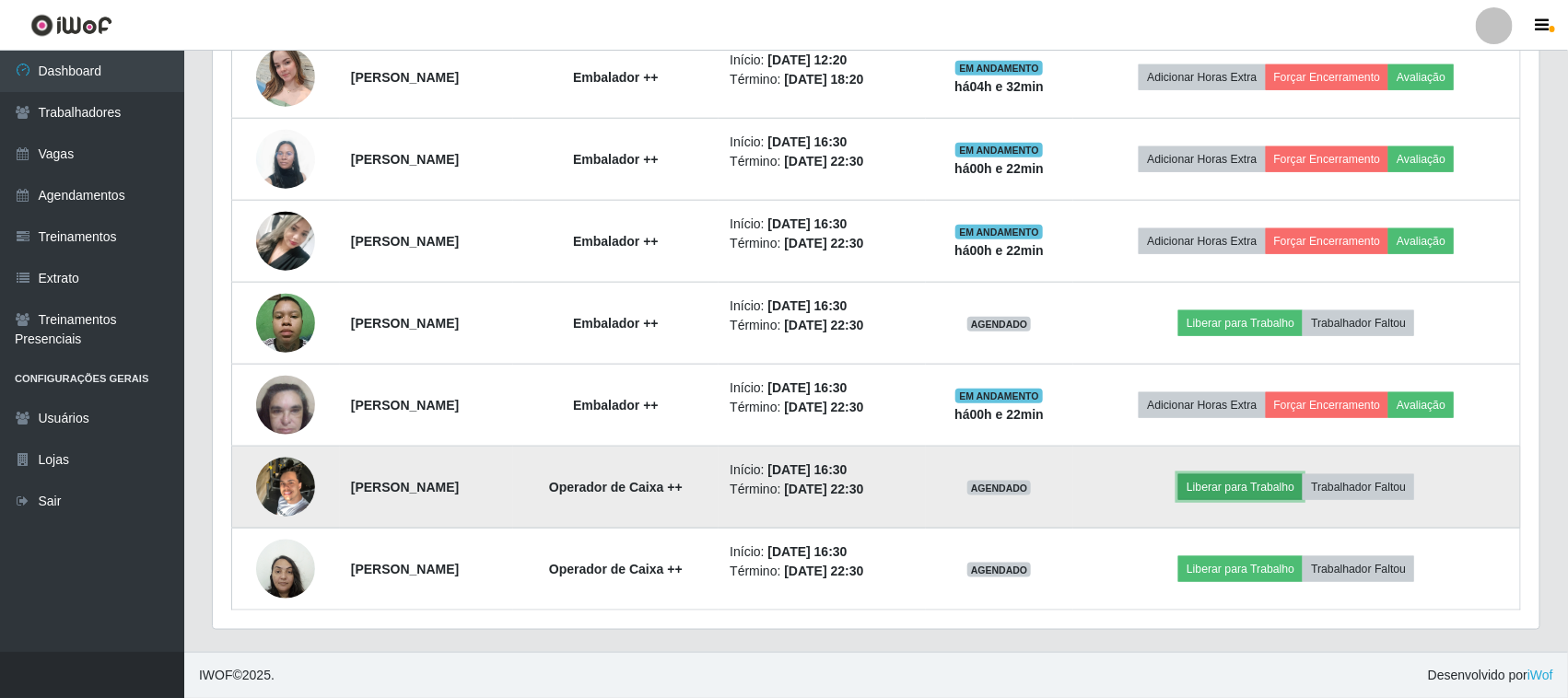
click at [1278, 489] on button "Liberar para Trabalho" at bounding box center [1240, 488] width 125 height 26
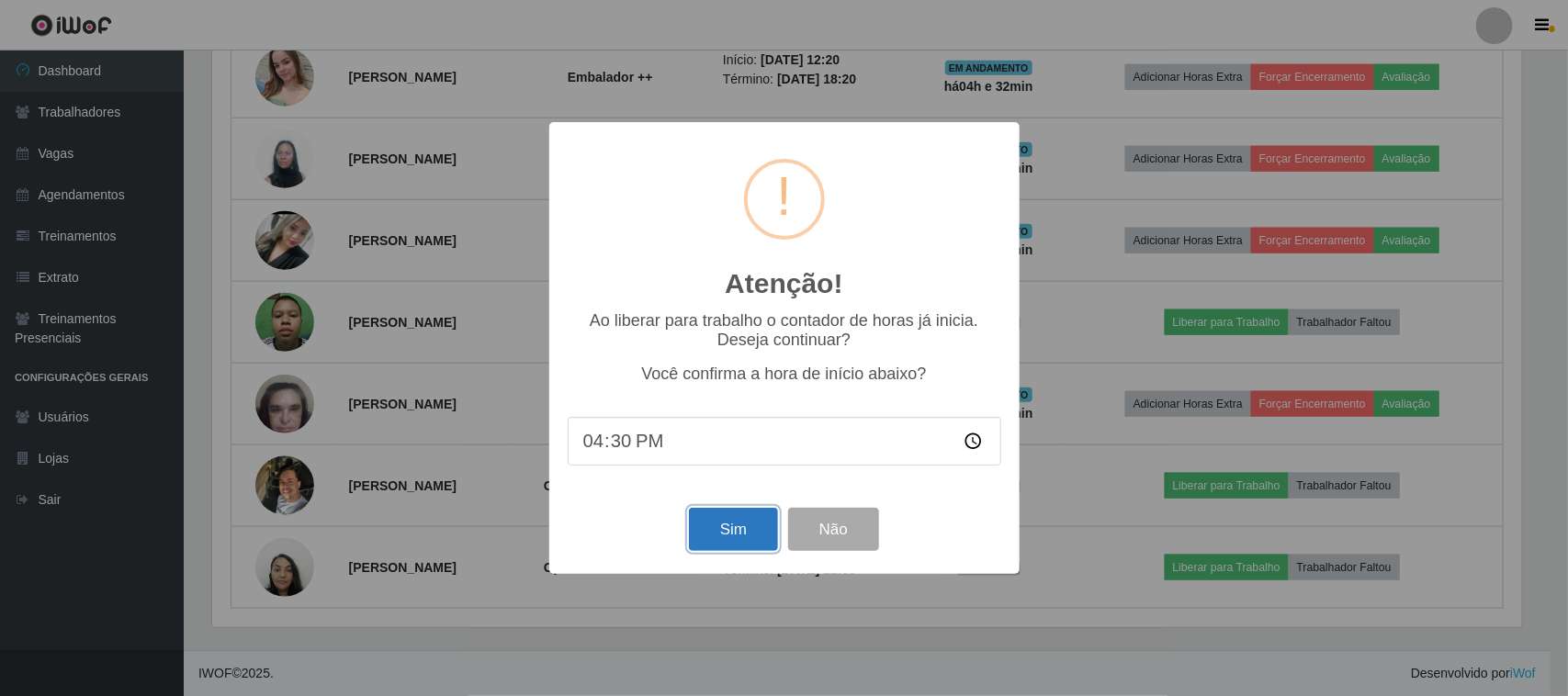
click at [713, 533] on button "Sim" at bounding box center [734, 529] width 90 height 43
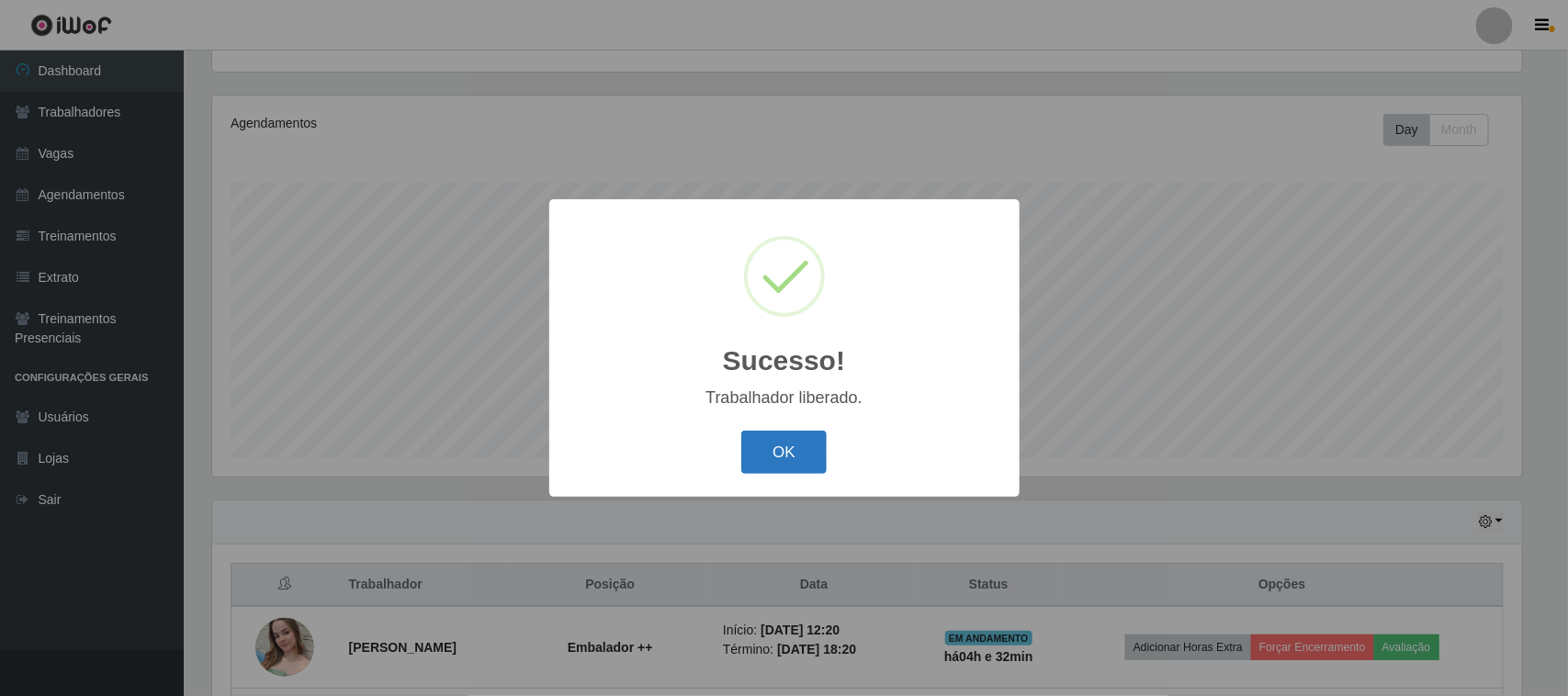
click at [770, 456] on button "OK" at bounding box center [784, 451] width 86 height 43
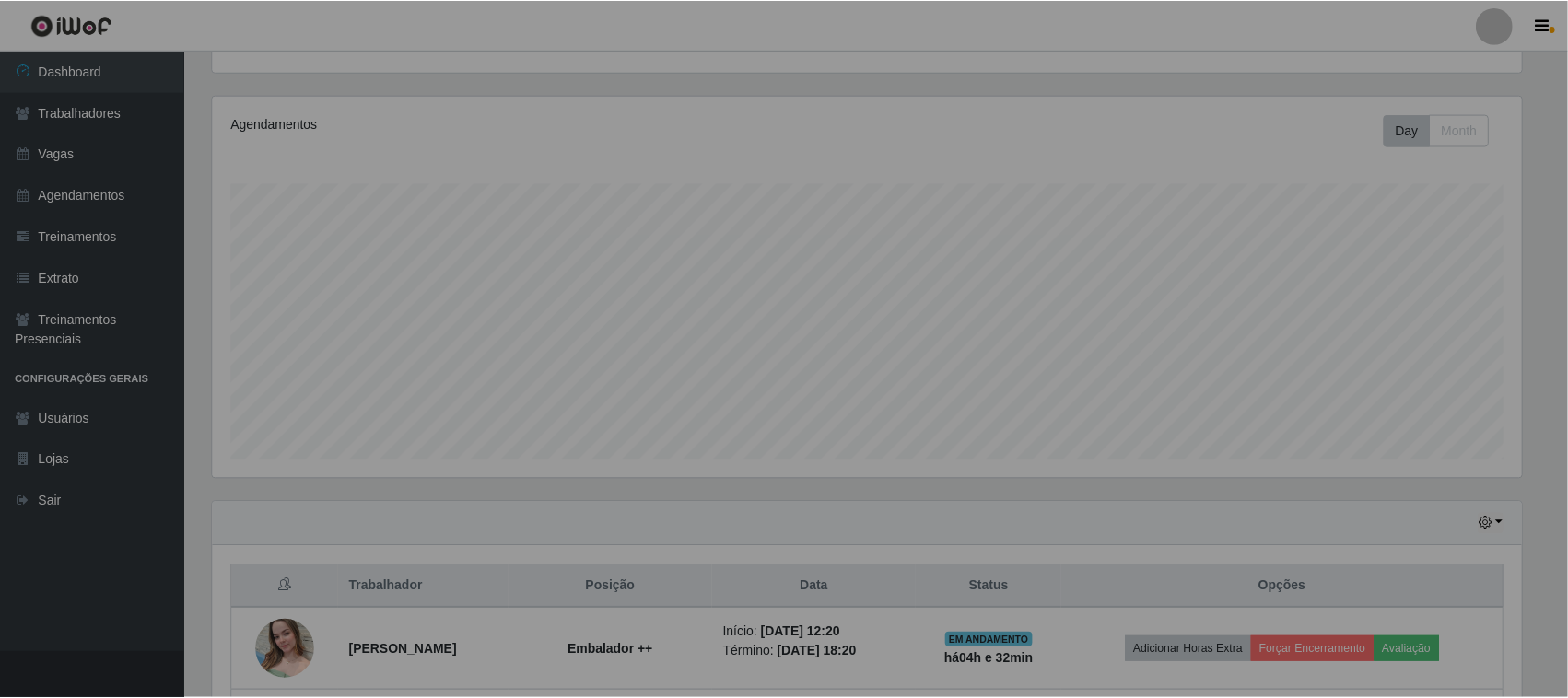
scroll to position [920358, 919703]
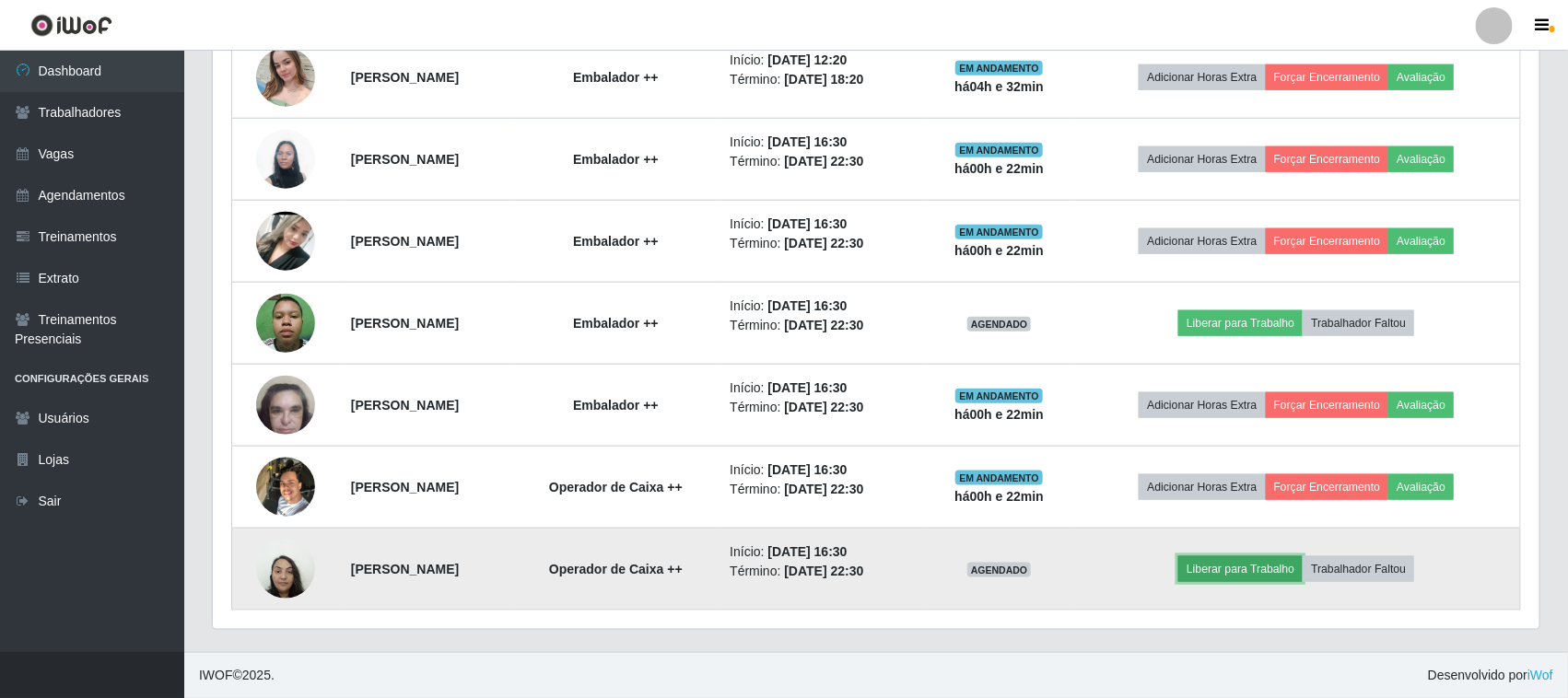
click at [1263, 572] on button "Liberar para Trabalho" at bounding box center [1240, 569] width 125 height 26
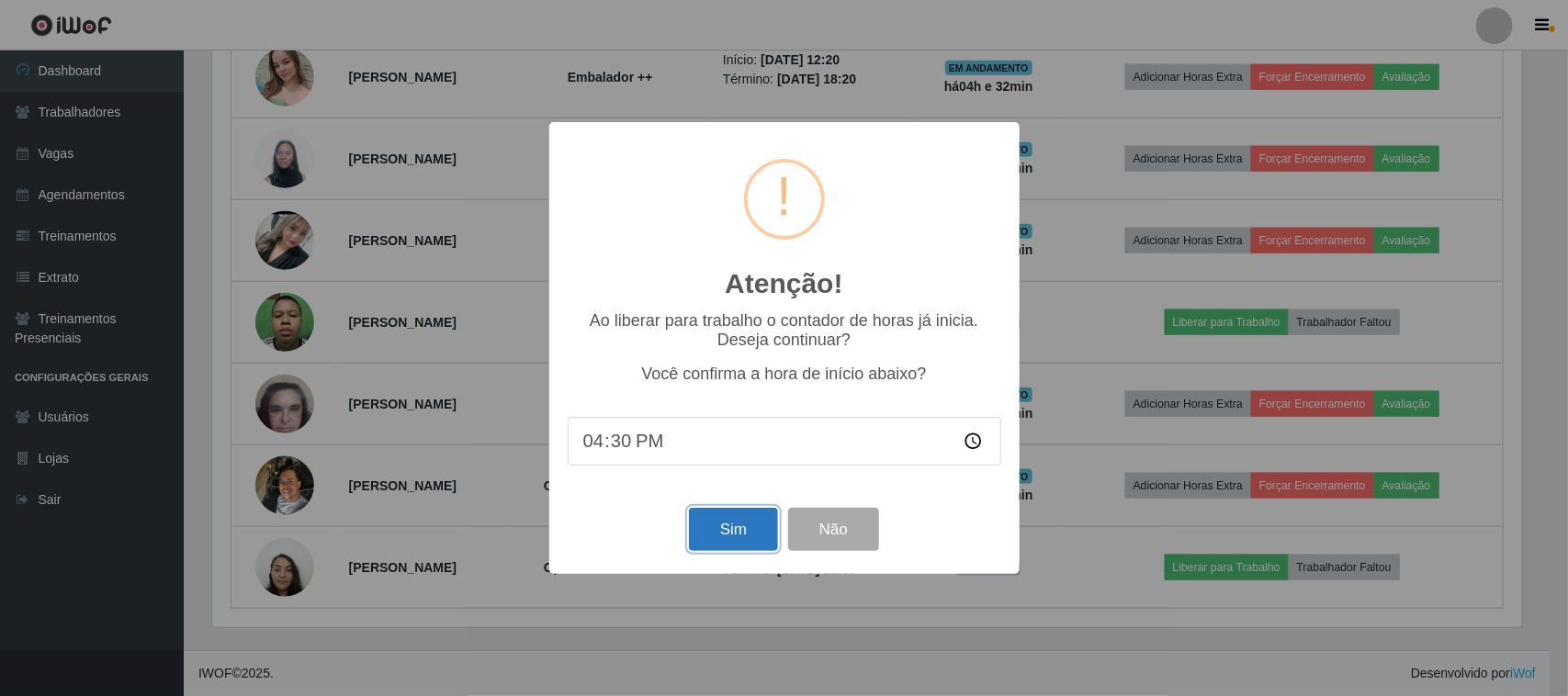
click at [717, 534] on button "Sim" at bounding box center [734, 529] width 90 height 43
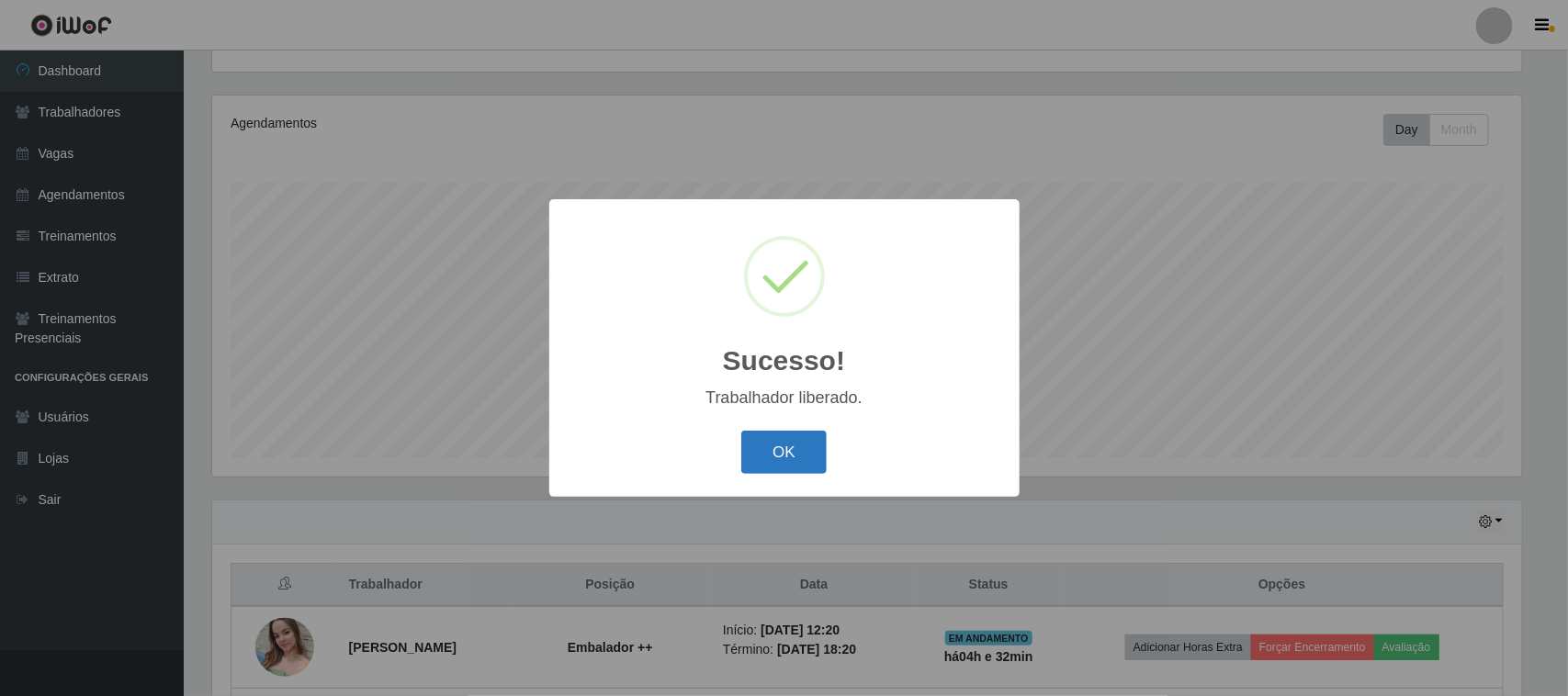
click at [773, 450] on button "OK" at bounding box center [784, 451] width 86 height 43
